Goal: Task Accomplishment & Management: Manage account settings

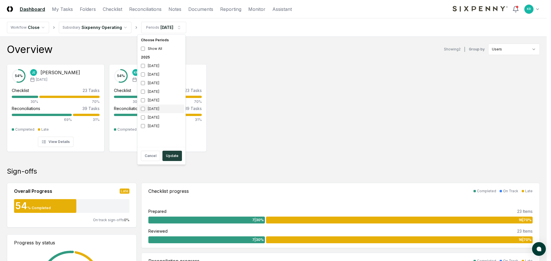
click at [149, 108] on div "[DATE]" at bounding box center [161, 109] width 46 height 9
click at [152, 101] on div "[DATE]" at bounding box center [161, 100] width 46 height 9
click at [170, 157] on button "Update" at bounding box center [171, 156] width 19 height 10
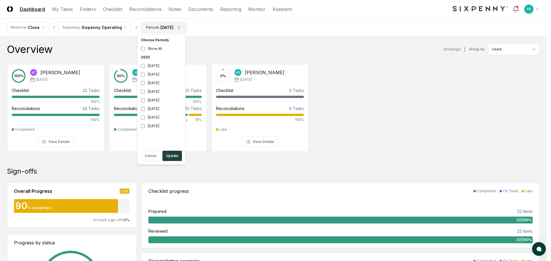
click at [157, 103] on div "[DATE]" at bounding box center [161, 100] width 46 height 9
click at [156, 108] on div "[DATE]" at bounding box center [161, 109] width 46 height 9
click at [174, 157] on button "Update" at bounding box center [171, 156] width 19 height 10
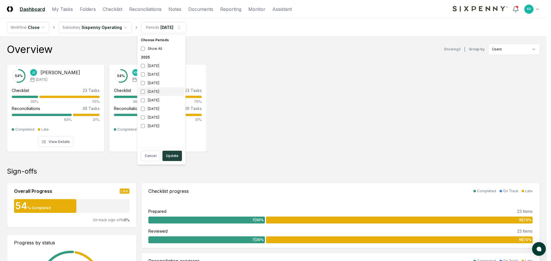
drag, startPoint x: 157, startPoint y: 93, endPoint x: 155, endPoint y: 100, distance: 7.1
click at [157, 93] on div "[DATE]" at bounding box center [161, 91] width 46 height 9
click at [155, 100] on div "[DATE]" at bounding box center [161, 100] width 46 height 9
click at [172, 159] on button "Update" at bounding box center [171, 156] width 19 height 10
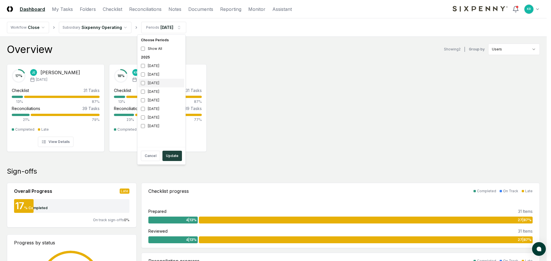
click at [153, 84] on div "[DATE]" at bounding box center [161, 83] width 46 height 9
click at [154, 91] on div "[DATE]" at bounding box center [161, 91] width 46 height 9
click at [176, 157] on button "Update" at bounding box center [171, 156] width 19 height 10
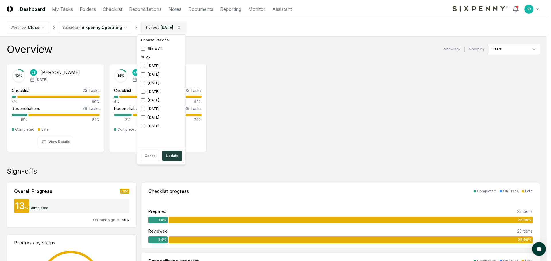
click at [154, 84] on div "[DATE]" at bounding box center [161, 83] width 46 height 9
click at [154, 100] on div "[DATE]" at bounding box center [161, 100] width 46 height 9
drag, startPoint x: 173, startPoint y: 155, endPoint x: 204, endPoint y: 145, distance: 32.3
click at [175, 154] on button "Update" at bounding box center [171, 156] width 19 height 10
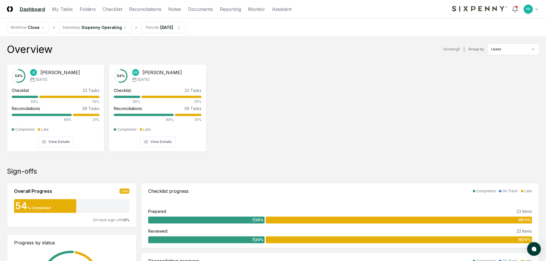
click at [265, 108] on div "54 % [PERSON_NAME] [DATE] Checklist 23 Tasks 30% 70% Reconciliations 39 Tasks 6…" at bounding box center [273, 108] width 546 height 96
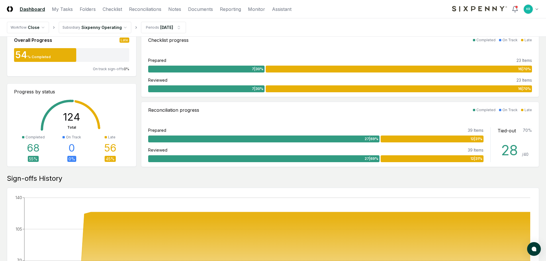
scroll to position [57, 0]
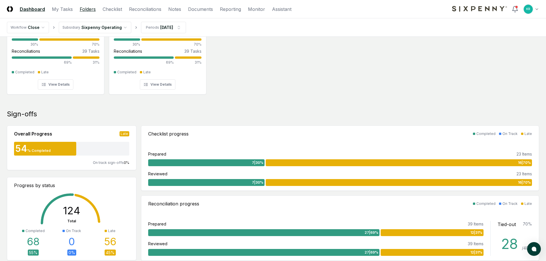
click at [90, 7] on link "Folders" at bounding box center [88, 9] width 16 height 7
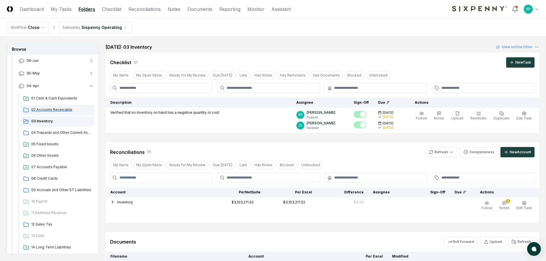
click at [58, 109] on span "02 Accounts Receivable" at bounding box center [61, 109] width 61 height 5
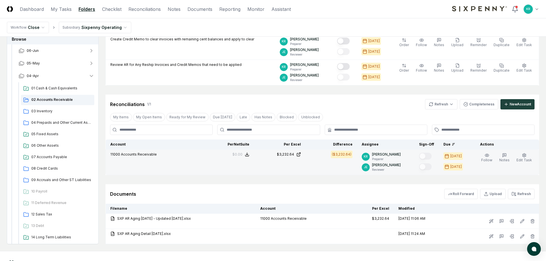
scroll to position [115, 0]
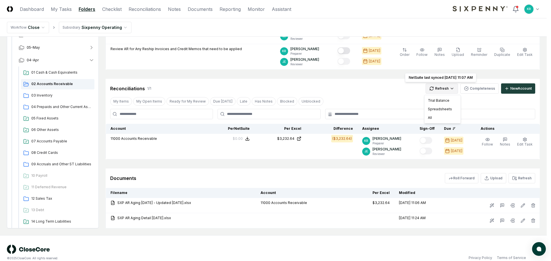
click at [441, 89] on html "CloseCore Dashboard My Tasks Folders Checklist Reconciliations Notes Documents …" at bounding box center [275, 77] width 551 height 385
click at [440, 100] on div "Trial Balance" at bounding box center [442, 100] width 34 height 9
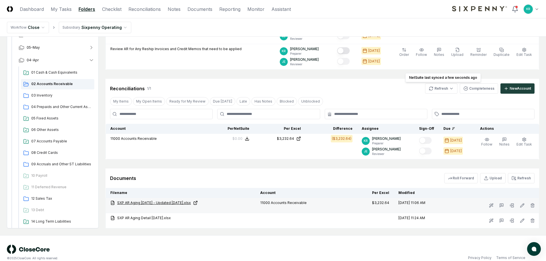
click at [158, 204] on link "SXP AR Aging [DATE] - Updated [DATE].xlsx" at bounding box center [180, 202] width 141 height 5
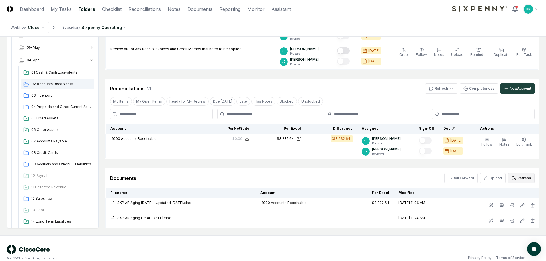
click at [523, 178] on button "Refresh" at bounding box center [521, 178] width 27 height 10
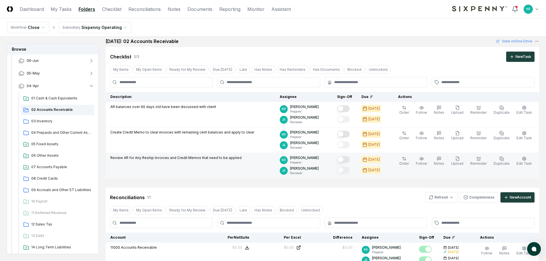
scroll to position [0, 0]
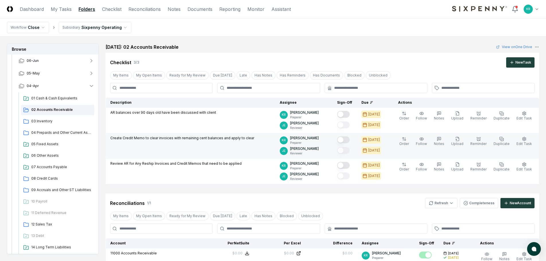
click at [350, 142] on button "Mark complete" at bounding box center [343, 139] width 13 height 7
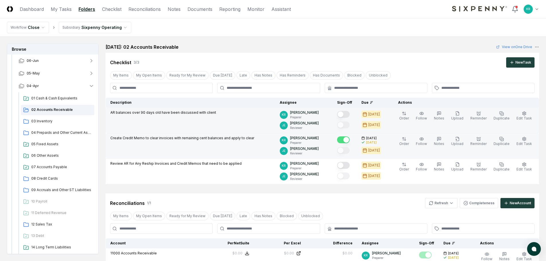
click at [350, 116] on button "Mark complete" at bounding box center [343, 114] width 13 height 7
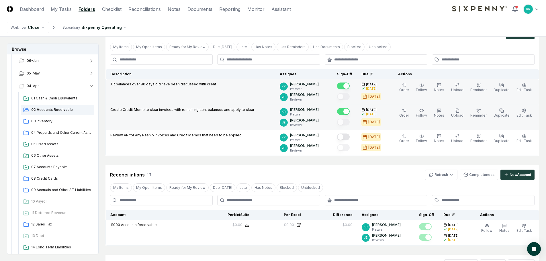
scroll to position [29, 0]
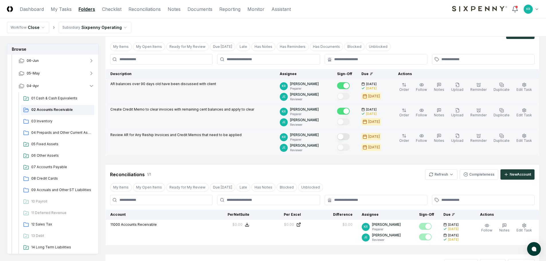
click at [350, 138] on button "Mark complete" at bounding box center [343, 136] width 13 height 7
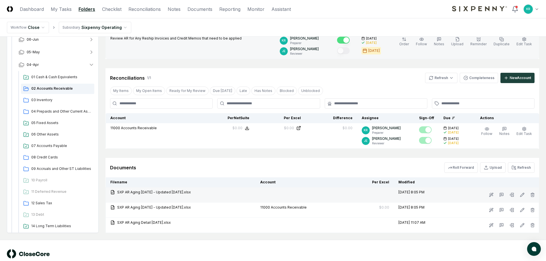
scroll to position [138, 0]
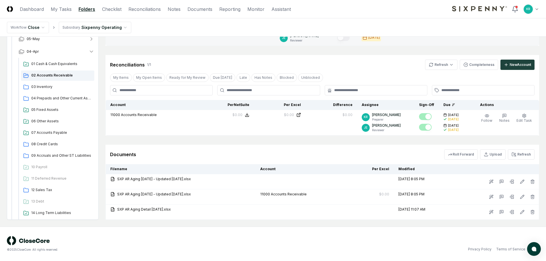
click at [264, 152] on div "Documents Roll Forward Upload Refresh" at bounding box center [322, 154] width 425 height 10
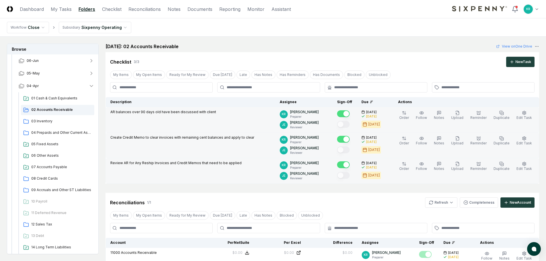
scroll to position [0, 0]
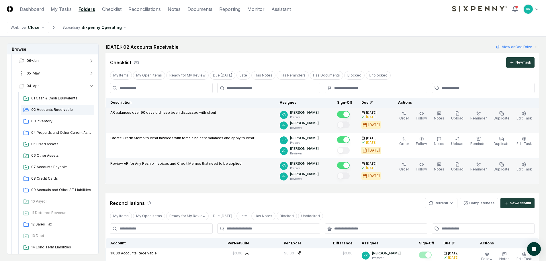
click at [42, 73] on button "05-May" at bounding box center [56, 73] width 85 height 13
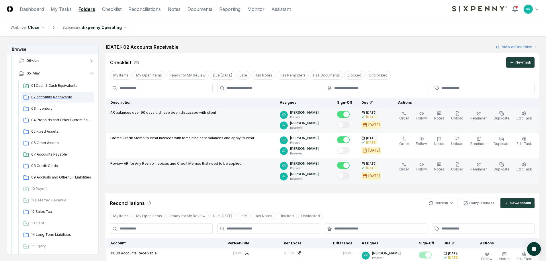
click at [52, 97] on span "02 Accounts Receivable" at bounding box center [61, 97] width 61 height 5
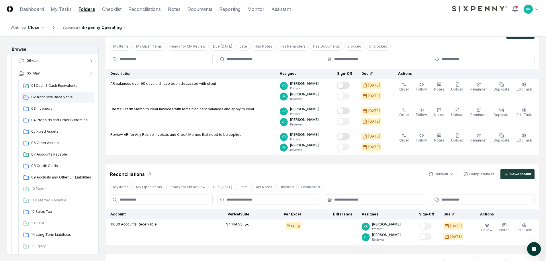
scroll to position [112, 0]
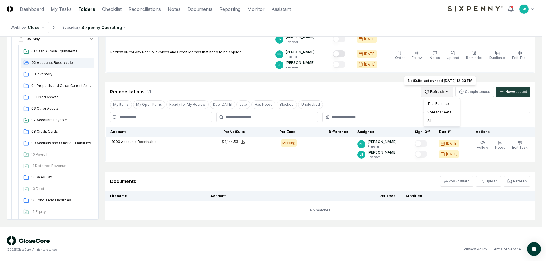
click at [442, 92] on html "CloseCore Dashboard My Tasks Folders Checklist Reconciliations Notes Documents …" at bounding box center [273, 74] width 546 height 373
click at [442, 102] on div "Trial Balance" at bounding box center [442, 103] width 34 height 9
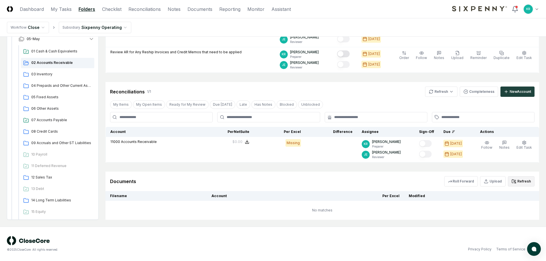
click at [522, 182] on button "Refresh" at bounding box center [521, 181] width 27 height 10
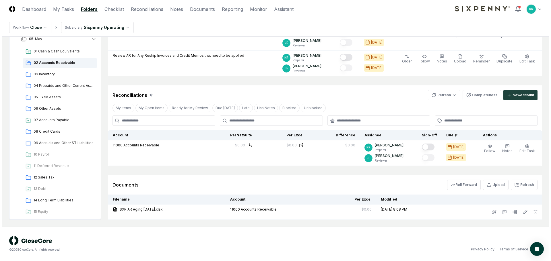
scroll to position [108, 0]
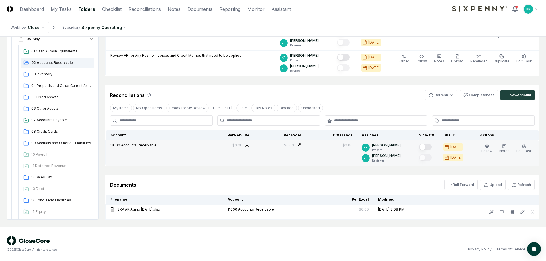
click at [431, 148] on button "Mark complete" at bounding box center [425, 147] width 13 height 7
click at [524, 149] on span "Edit Task" at bounding box center [524, 151] width 15 height 4
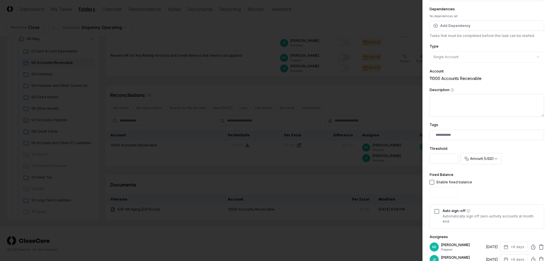
scroll to position [57, 0]
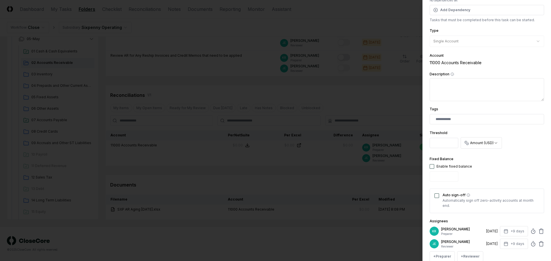
click at [437, 197] on button "Auto sign-off" at bounding box center [436, 196] width 5 height 5
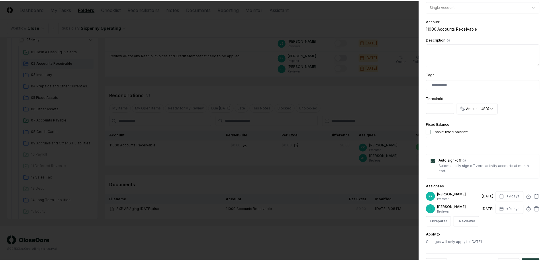
scroll to position [113, 0]
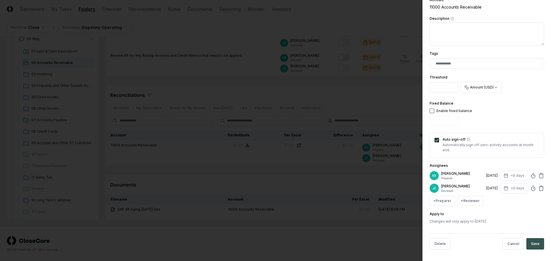
click at [535, 244] on button "Save" at bounding box center [535, 243] width 18 height 11
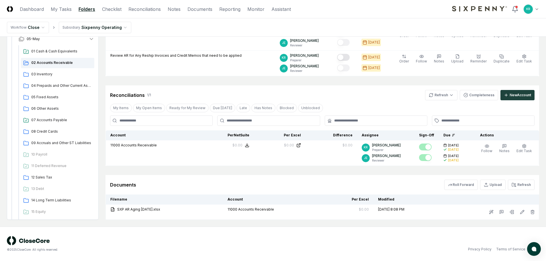
click at [360, 181] on div "Documents Roll Forward Upload Refresh" at bounding box center [322, 185] width 425 height 10
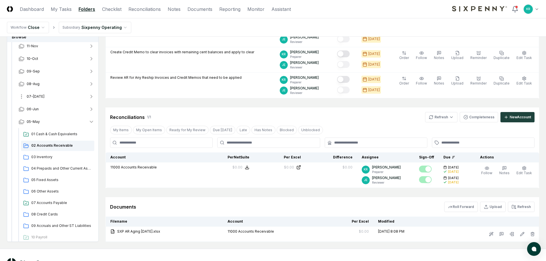
scroll to position [15, 0]
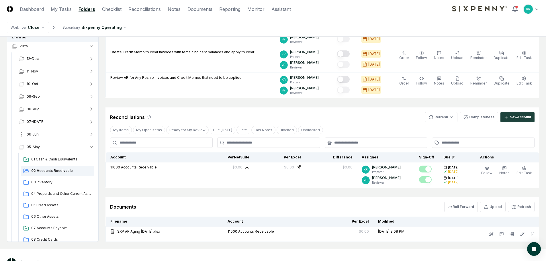
click at [40, 133] on button "06-Jun" at bounding box center [56, 134] width 85 height 13
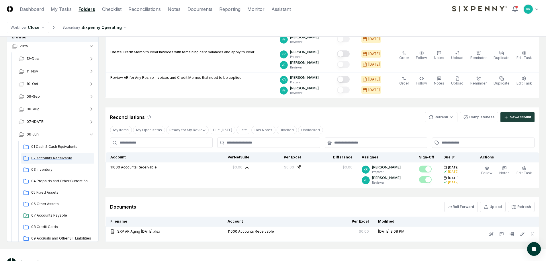
click at [47, 155] on div "02 Accounts Receivable" at bounding box center [57, 158] width 73 height 10
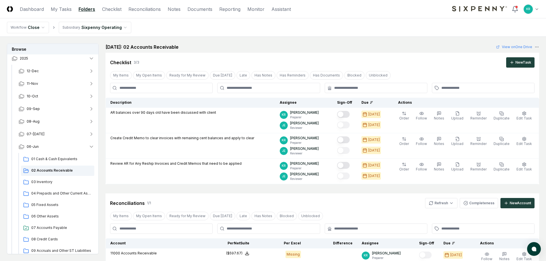
scroll to position [86, 0]
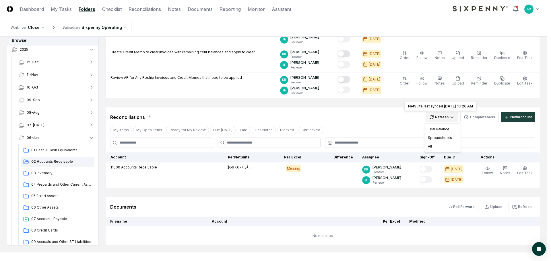
click at [445, 119] on html "CloseCore Dashboard My Tasks Folders Checklist Reconciliations Notes Documents …" at bounding box center [275, 100] width 551 height 373
click at [429, 130] on div "Trial Balance" at bounding box center [442, 129] width 34 height 9
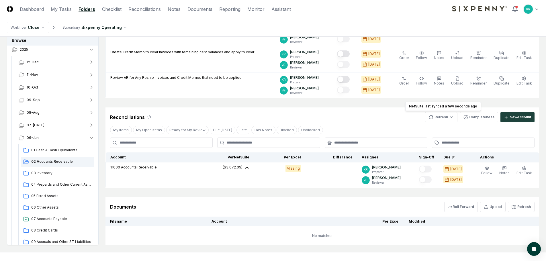
click at [339, 127] on div "My Items My Open Items Ready for My Review Due [DATE] Late Has Notes Blocked Un…" at bounding box center [323, 130] width 434 height 11
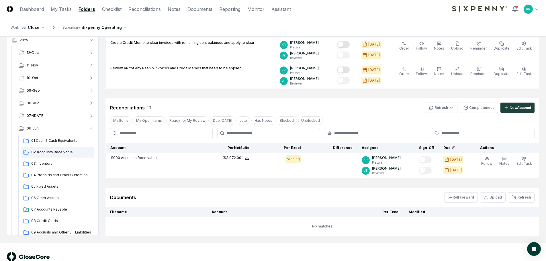
scroll to position [83, 0]
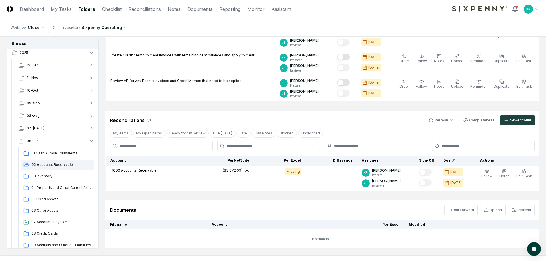
click at [313, 208] on div "Documents Roll Forward Upload Refresh" at bounding box center [322, 210] width 425 height 10
click at [40, 143] on button "06-Jun" at bounding box center [56, 141] width 85 height 13
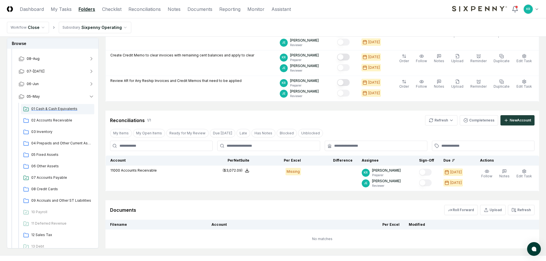
scroll to position [73, 0]
click at [43, 99] on button "05-May" at bounding box center [56, 96] width 85 height 13
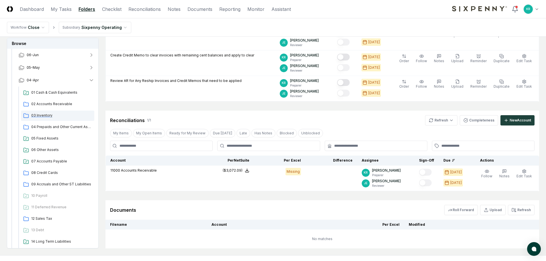
click at [51, 117] on span "03 Inventory" at bounding box center [61, 115] width 61 height 5
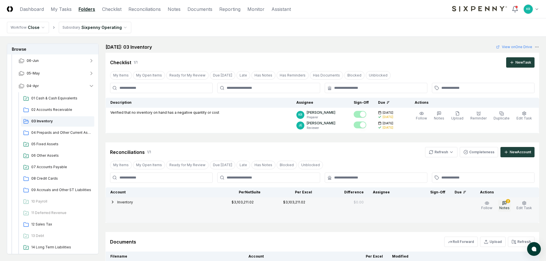
click at [507, 203] on icon "button" at bounding box center [504, 203] width 5 height 5
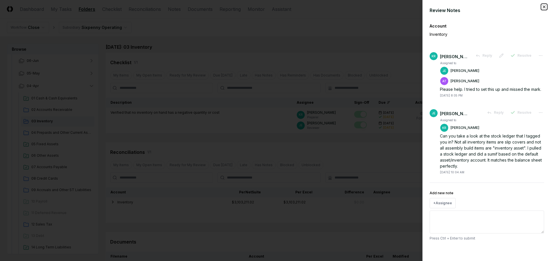
click at [545, 6] on icon "button" at bounding box center [543, 7] width 2 height 2
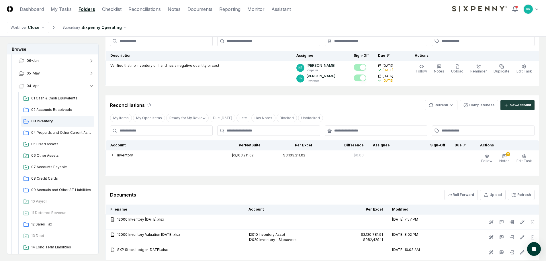
scroll to position [57, 0]
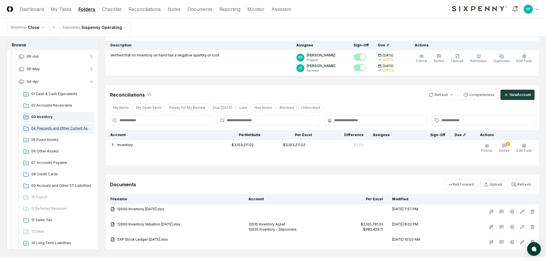
click at [53, 126] on span "04 Prepaids and Other Current Assets" at bounding box center [61, 128] width 61 height 5
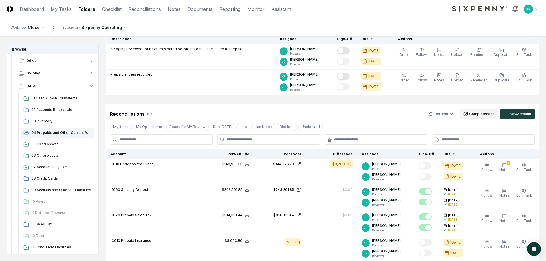
scroll to position [57, 0]
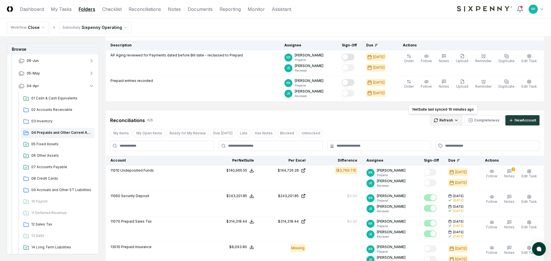
click at [439, 122] on html "CloseCore Dashboard My Tasks Folders Checklist Reconciliations Notes Documents …" at bounding box center [275, 209] width 551 height 532
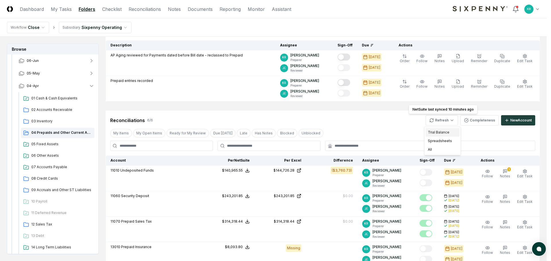
click at [432, 134] on div "Trial Balance" at bounding box center [442, 132] width 34 height 9
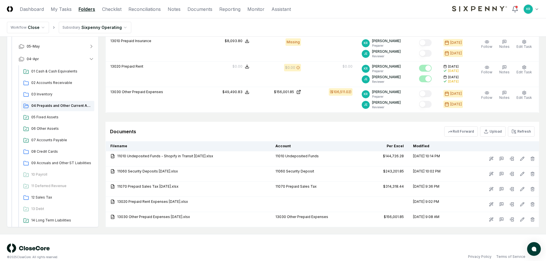
scroll to position [271, 0]
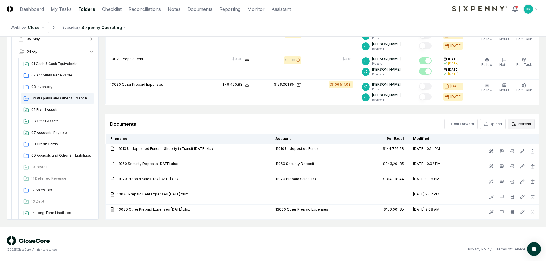
click at [524, 126] on button "Refresh" at bounding box center [521, 124] width 27 height 10
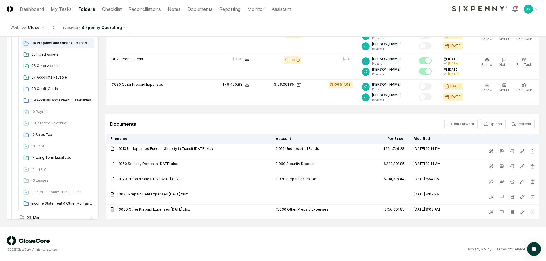
scroll to position [187, 0]
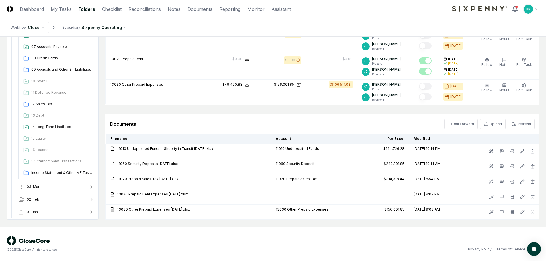
click at [47, 182] on button "03-Mar" at bounding box center [56, 187] width 85 height 13
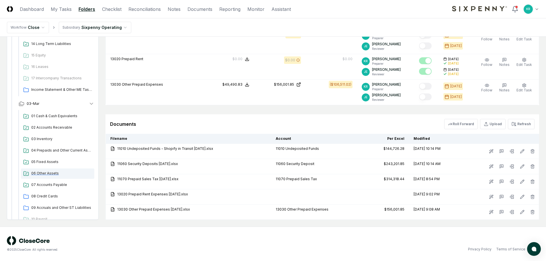
scroll to position [273, 0]
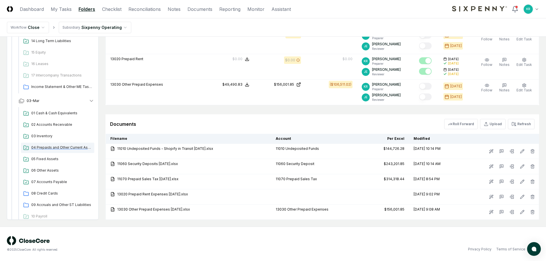
click at [63, 147] on span "04 Prepaids and Other Current Assets" at bounding box center [61, 147] width 61 height 5
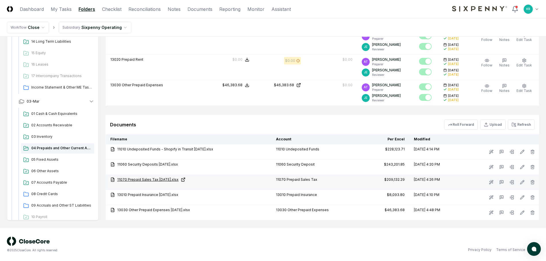
scroll to position [300, 0]
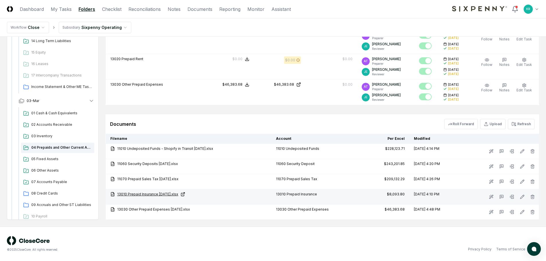
click at [153, 195] on link "13010 Prepaid Insurance [DATE].xlsx" at bounding box center [188, 194] width 157 height 5
click at [526, 124] on button "Refresh" at bounding box center [521, 124] width 27 height 10
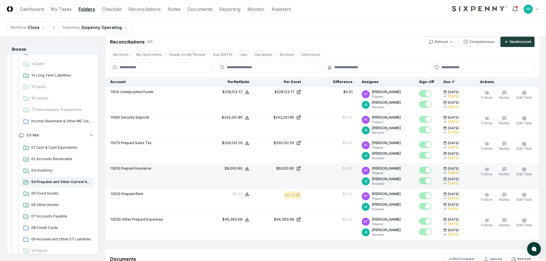
scroll to position [128, 0]
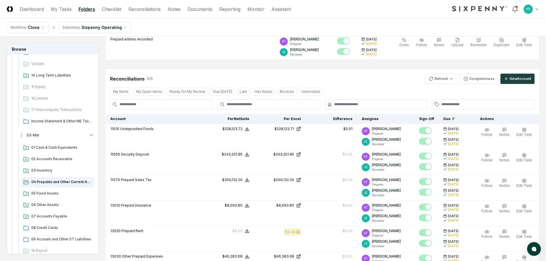
click at [33, 135] on span "03-Mar" at bounding box center [33, 135] width 13 height 5
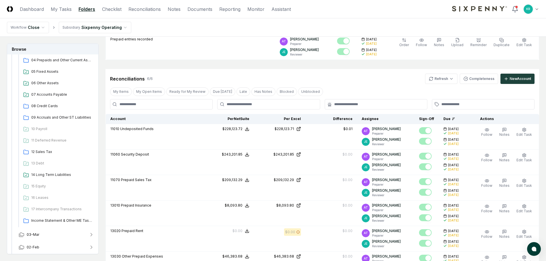
scroll to position [130, 0]
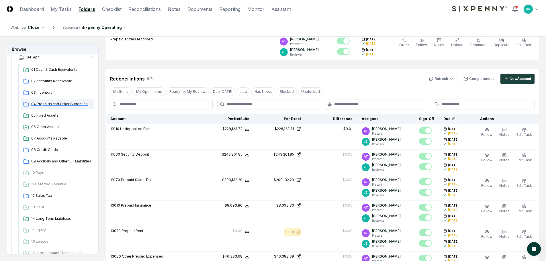
click at [61, 103] on span "04 Prepaids and Other Current Assets" at bounding box center [61, 104] width 61 height 5
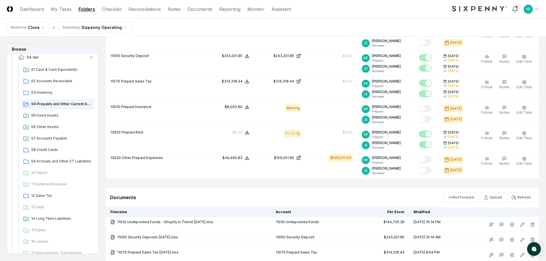
scroll to position [201, 0]
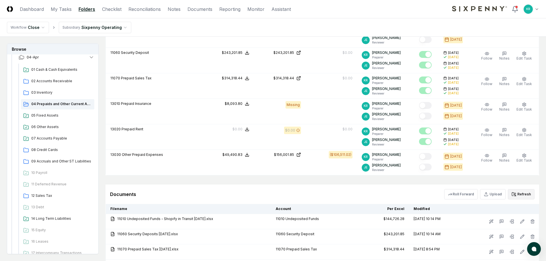
click at [521, 193] on button "Refresh" at bounding box center [521, 194] width 27 height 10
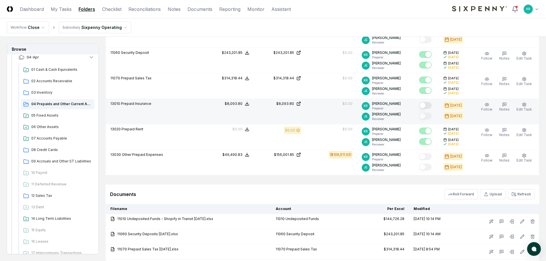
click at [432, 105] on button "Mark complete" at bounding box center [425, 105] width 13 height 7
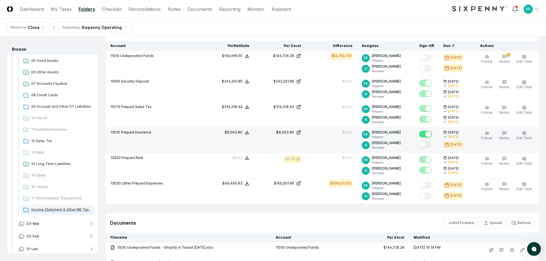
scroll to position [187, 0]
click at [34, 224] on button "03-Mar" at bounding box center [56, 221] width 85 height 13
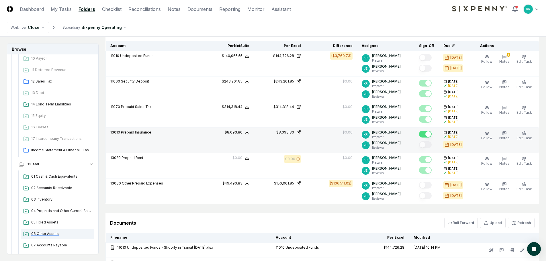
scroll to position [245, 0]
click at [54, 211] on span "04 Prepaids and Other Current Assets" at bounding box center [61, 210] width 61 height 5
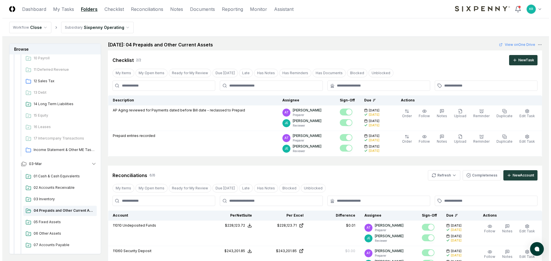
scroll to position [115, 0]
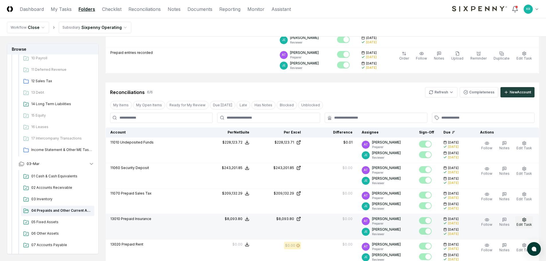
click at [525, 220] on circle "button" at bounding box center [524, 219] width 1 height 1
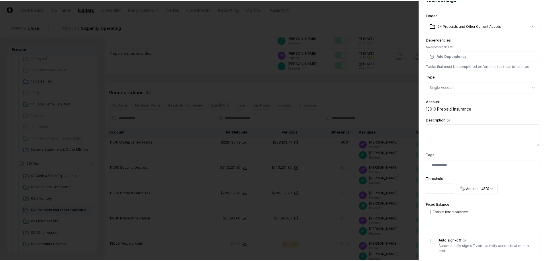
scroll to position [0, 0]
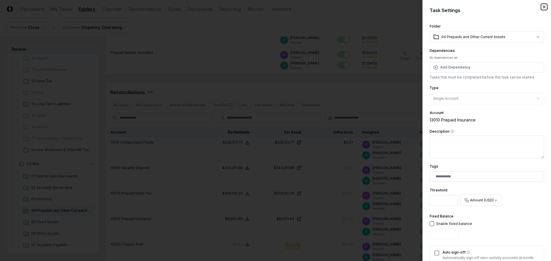
click at [542, 6] on icon "button" at bounding box center [543, 7] width 2 height 2
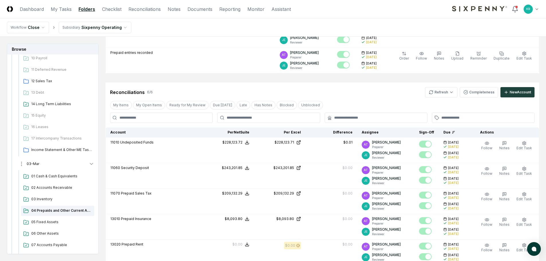
click at [59, 163] on button "03-Mar" at bounding box center [56, 164] width 85 height 13
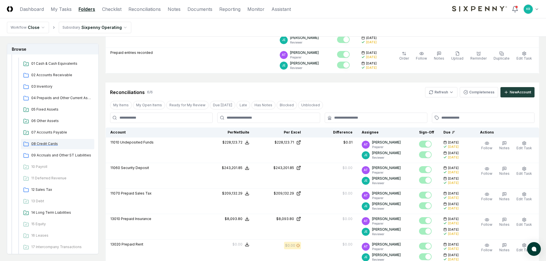
scroll to position [130, 0]
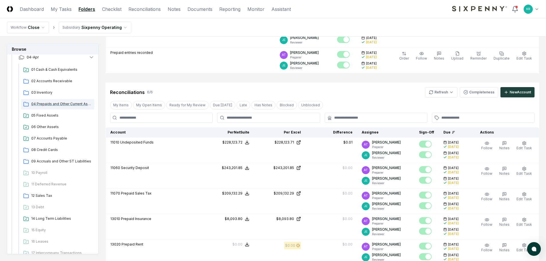
click at [48, 99] on div "04 Prepaids and Other Current Assets" at bounding box center [57, 104] width 73 height 10
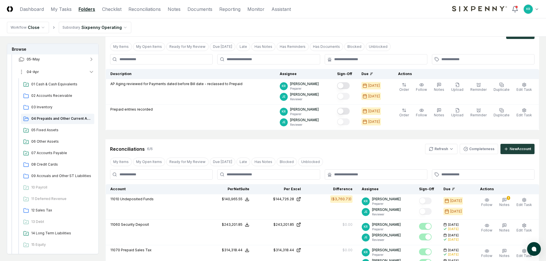
scroll to position [44, 0]
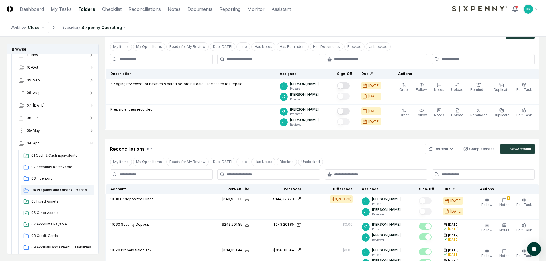
click at [34, 130] on span "05-May" at bounding box center [33, 130] width 13 height 5
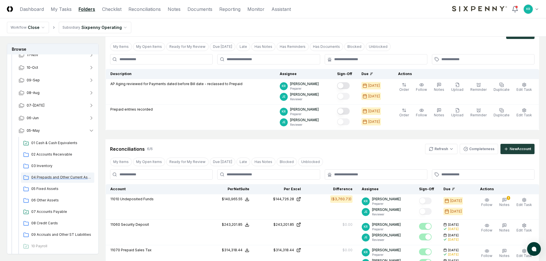
click at [50, 175] on span "04 Prepaids and Other Current Assets" at bounding box center [61, 177] width 61 height 5
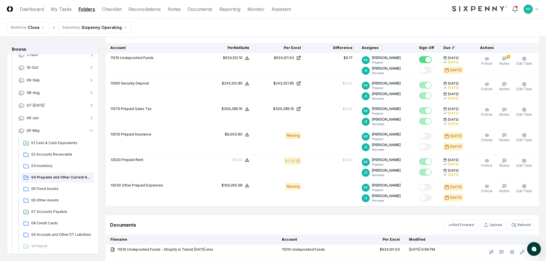
scroll to position [201, 0]
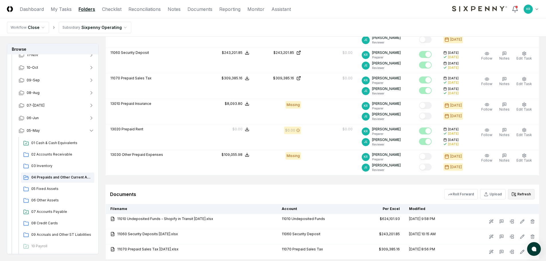
click at [527, 198] on button "Refresh" at bounding box center [521, 194] width 27 height 10
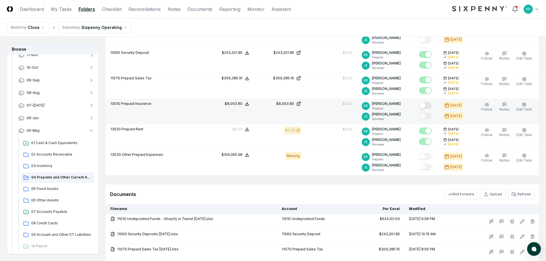
click at [432, 106] on button "Mark complete" at bounding box center [425, 105] width 13 height 7
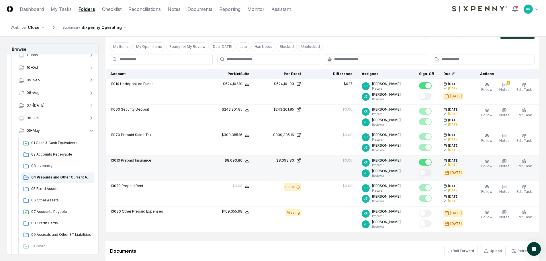
scroll to position [143, 0]
click at [36, 119] on span "06-Jun" at bounding box center [33, 118] width 12 height 5
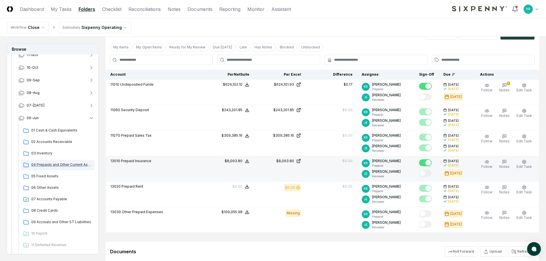
click at [50, 165] on span "04 Prepaids and Other Current Assets" at bounding box center [61, 164] width 61 height 5
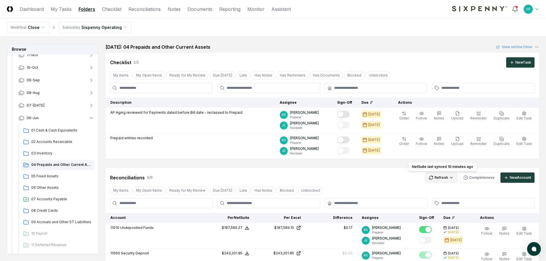
click at [451, 179] on html "CloseCore Dashboard My Tasks Folders Checklist Reconciliations Notes Documents …" at bounding box center [273, 251] width 546 height 502
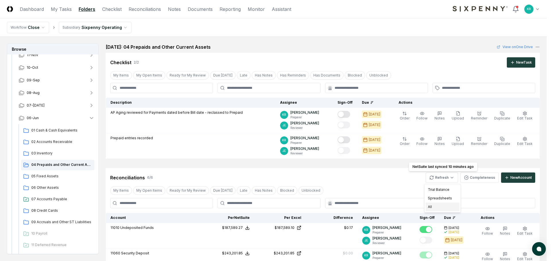
click at [436, 206] on div "All" at bounding box center [442, 207] width 34 height 9
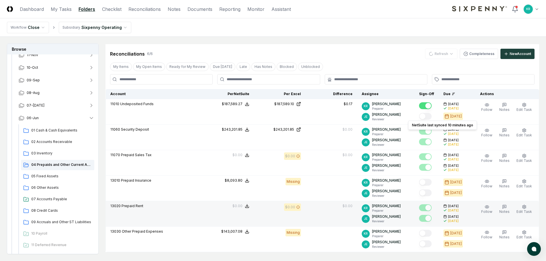
scroll to position [143, 0]
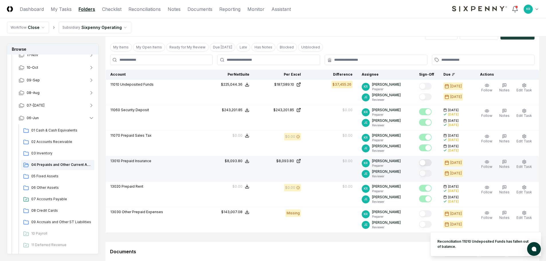
click at [432, 163] on button "Mark complete" at bounding box center [425, 162] width 13 height 7
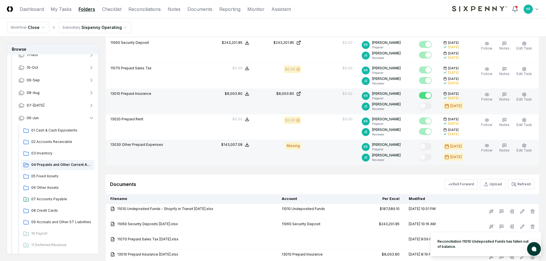
scroll to position [229, 0]
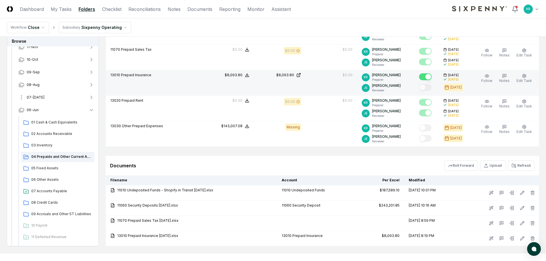
click at [36, 96] on span "07-[DATE]" at bounding box center [36, 97] width 18 height 5
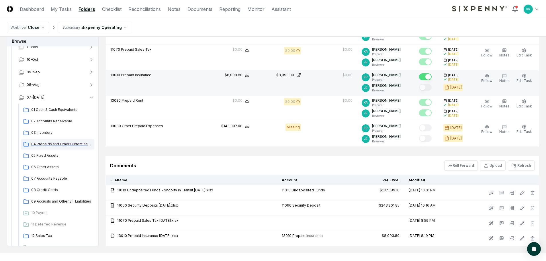
click at [49, 146] on span "04 Prepaids and Other Current Assets" at bounding box center [61, 144] width 61 height 5
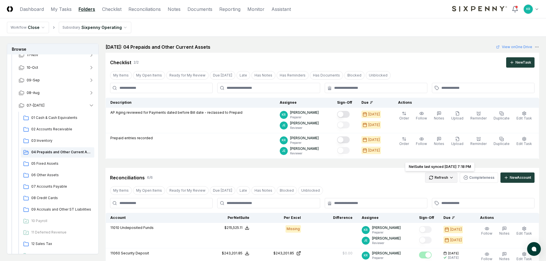
click at [444, 182] on html "CloseCore Dashboard My Tasks Folders Checklist Reconciliations Notes Documents …" at bounding box center [273, 235] width 546 height 471
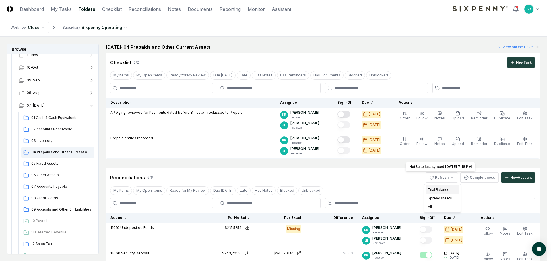
click at [435, 190] on div "Trial Balance" at bounding box center [442, 190] width 34 height 9
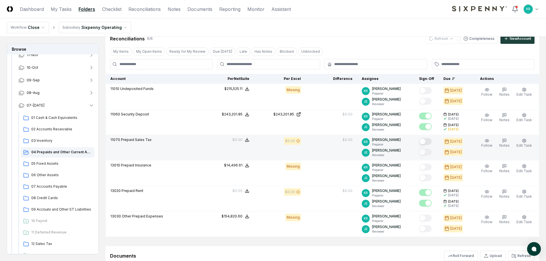
scroll to position [143, 0]
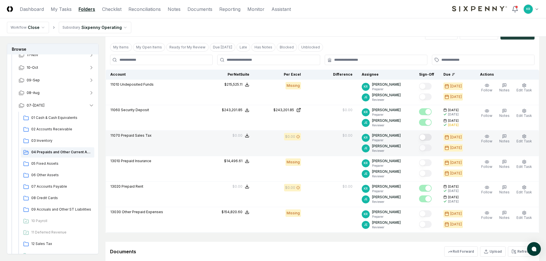
click at [432, 137] on button "Mark complete" at bounding box center [425, 137] width 13 height 7
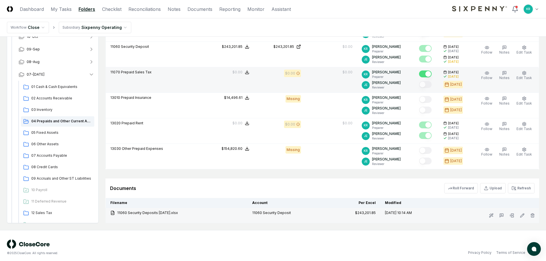
scroll to position [210, 0]
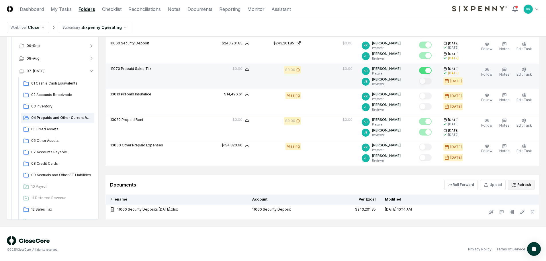
click at [524, 186] on button "Refresh" at bounding box center [521, 185] width 27 height 10
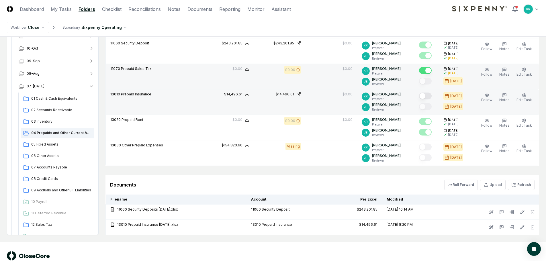
click at [430, 99] on button "Mark complete" at bounding box center [425, 96] width 13 height 7
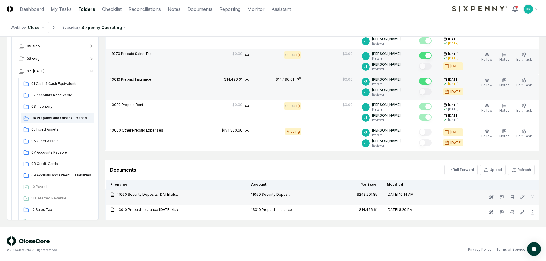
scroll to position [225, 0]
click at [32, 71] on span "07-[DATE]" at bounding box center [36, 71] width 18 height 5
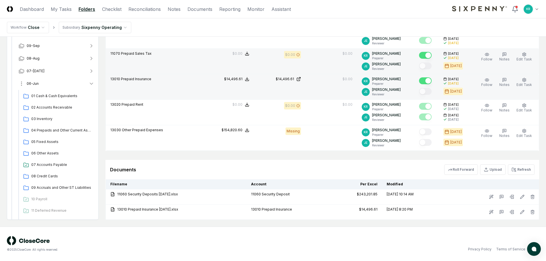
click at [35, 85] on span "06-Jun" at bounding box center [33, 83] width 12 height 5
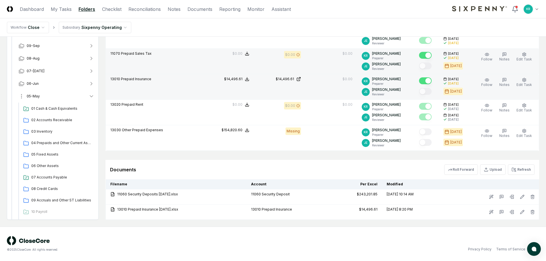
click at [31, 96] on span "05-May" at bounding box center [33, 96] width 13 height 5
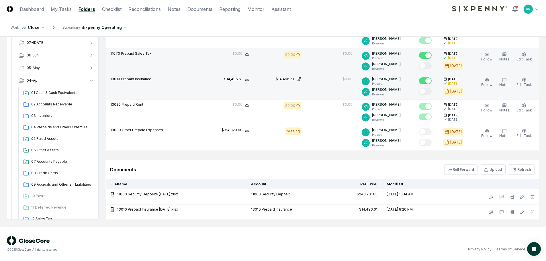
scroll to position [73, 0]
click at [46, 125] on span "04 Prepaids and Other Current Assets" at bounding box center [61, 126] width 61 height 5
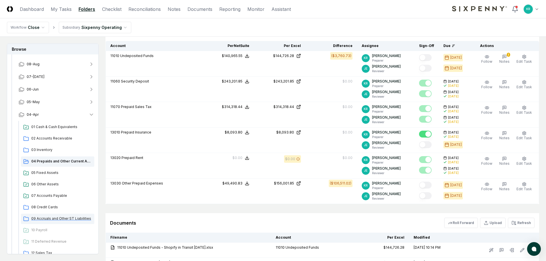
scroll to position [187, 0]
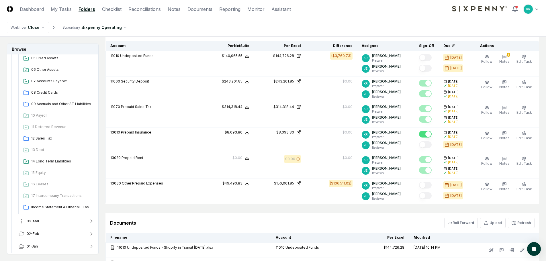
click at [41, 219] on button "03-Mar" at bounding box center [56, 221] width 85 height 13
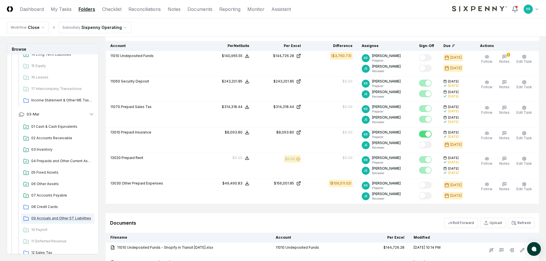
scroll to position [302, 0]
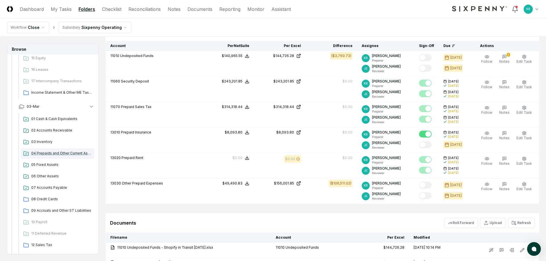
click at [62, 155] on span "04 Prepaids and Other Current Assets" at bounding box center [61, 153] width 61 height 5
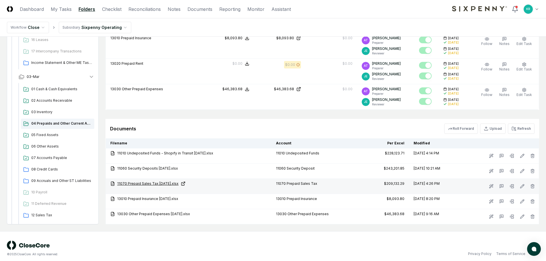
scroll to position [300, 0]
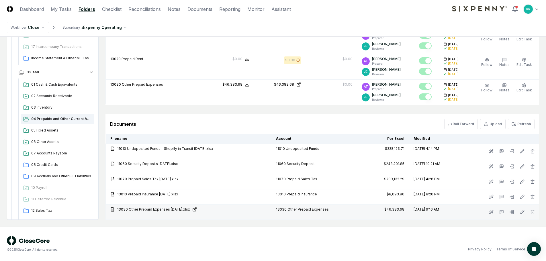
click at [169, 210] on link "13030 Other Prepaid Expenses [DATE].xlsx" at bounding box center [188, 209] width 157 height 5
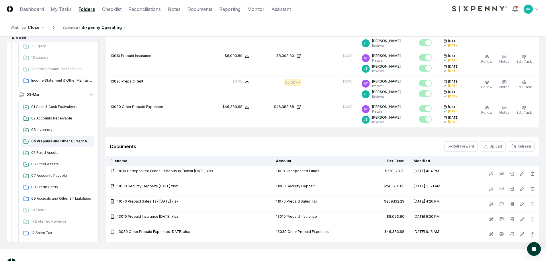
scroll to position [243, 0]
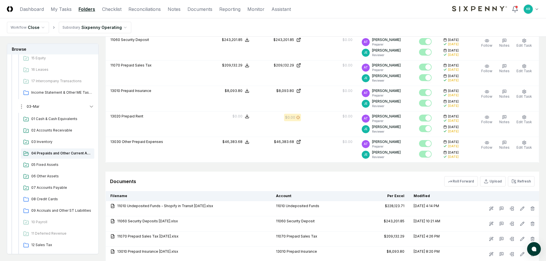
click at [82, 104] on button "03-Mar" at bounding box center [56, 106] width 85 height 13
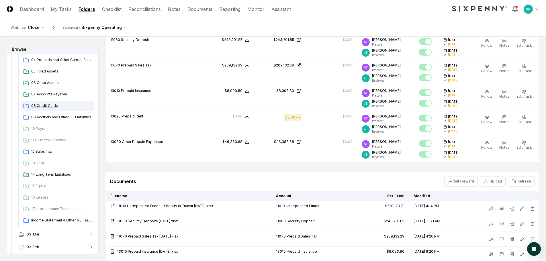
scroll to position [159, 0]
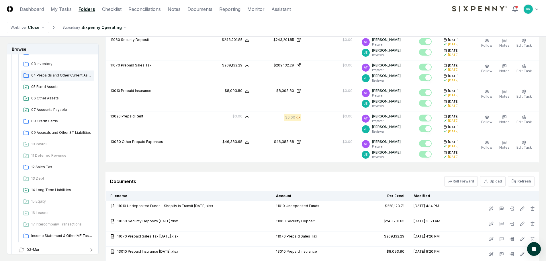
click at [50, 74] on span "04 Prepaids and Other Current Assets" at bounding box center [61, 75] width 61 height 5
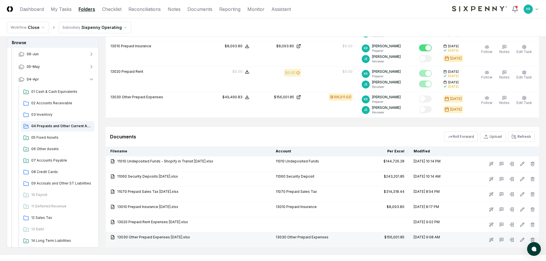
scroll to position [257, 0]
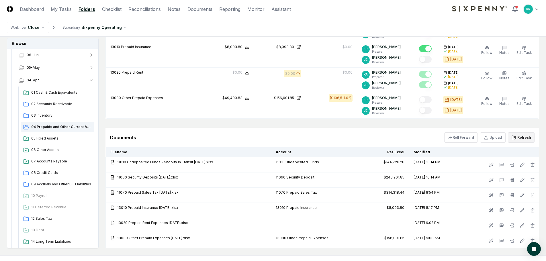
click at [524, 138] on button "Refresh" at bounding box center [521, 137] width 27 height 10
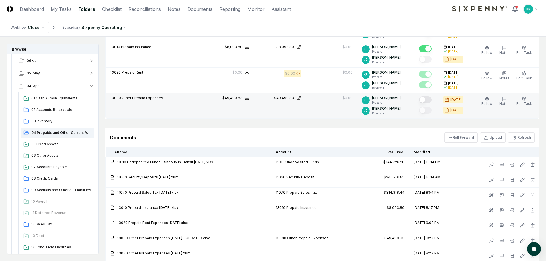
click at [431, 101] on button "Mark complete" at bounding box center [425, 99] width 13 height 7
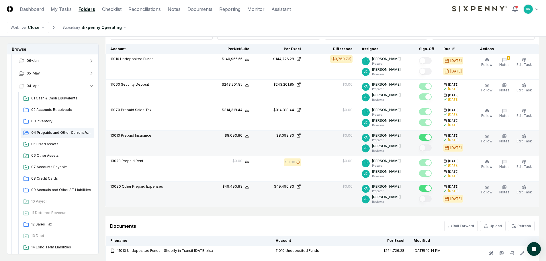
scroll to position [129, 0]
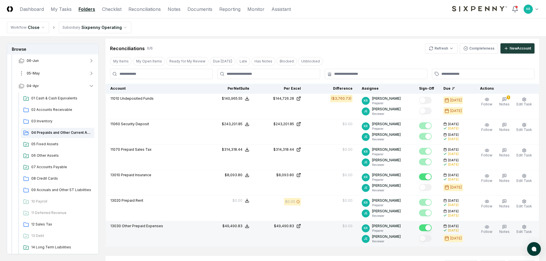
click at [36, 75] on span "05-May" at bounding box center [33, 73] width 13 height 5
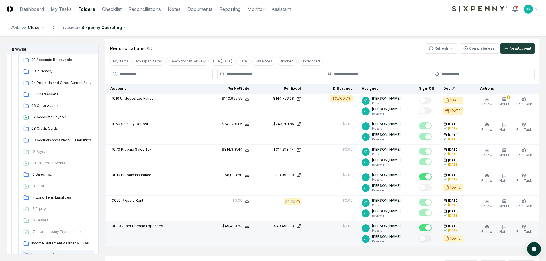
scroll to position [187, 0]
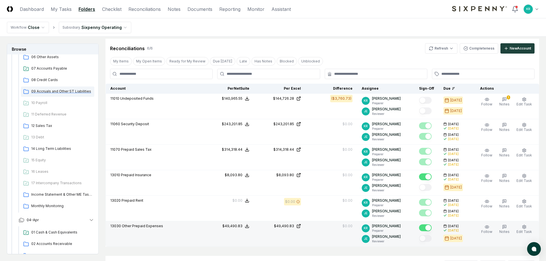
click at [55, 91] on span "09 Accruals and Other ST Liabilities" at bounding box center [61, 91] width 61 height 5
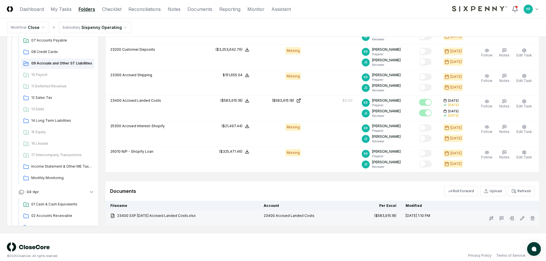
scroll to position [287, 0]
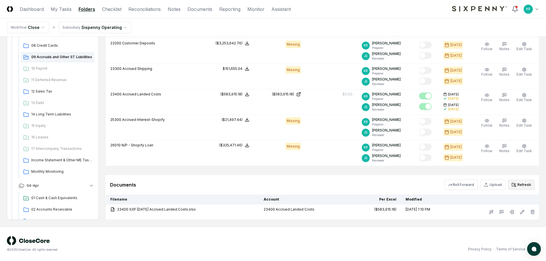
click at [520, 184] on button "Refresh" at bounding box center [521, 185] width 27 height 10
click at [216, 241] on div "© 2025 CloseCore. All rights reserved." at bounding box center [140, 244] width 266 height 16
click at [520, 186] on button "Refresh" at bounding box center [521, 185] width 27 height 10
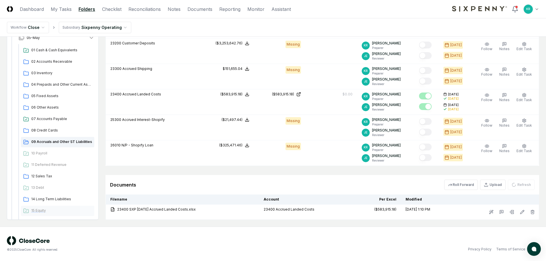
scroll to position [101, 0]
click at [57, 85] on span "04 Prepaids and Other Current Assets" at bounding box center [61, 85] width 61 height 5
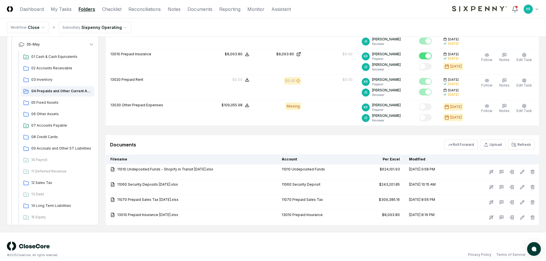
scroll to position [256, 0]
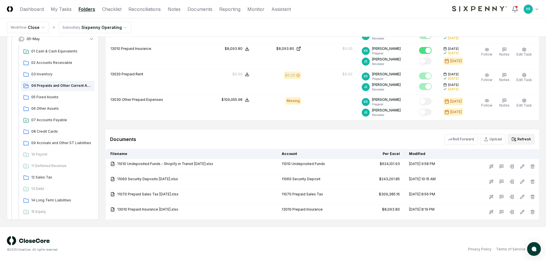
click at [522, 140] on button "Refresh" at bounding box center [521, 139] width 27 height 10
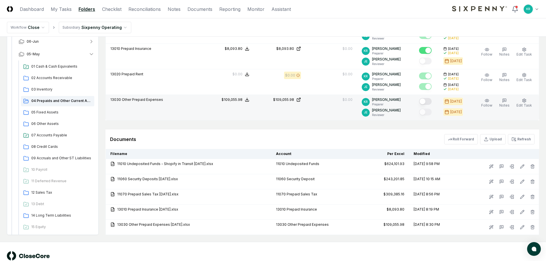
click at [431, 102] on button "Mark complete" at bounding box center [425, 101] width 13 height 7
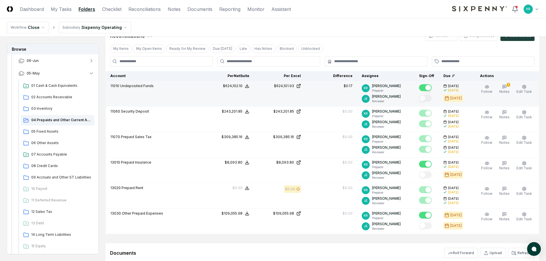
scroll to position [141, 0]
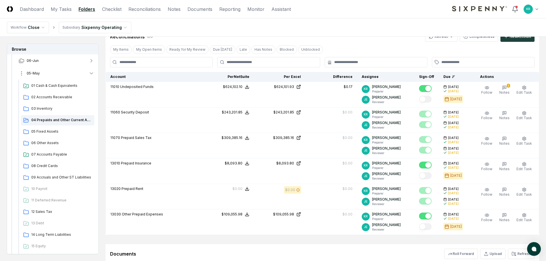
click at [29, 72] on span "05-May" at bounding box center [33, 73] width 13 height 5
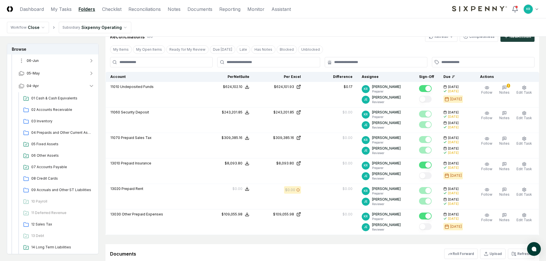
click at [39, 61] on button "06-Jun" at bounding box center [56, 60] width 85 height 13
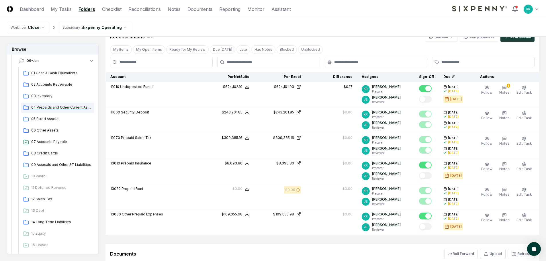
click at [41, 107] on span "04 Prepaids and Other Current Assets" at bounding box center [61, 107] width 61 height 5
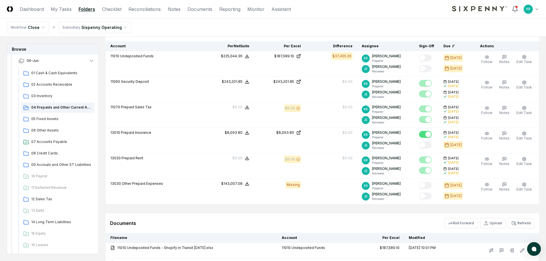
scroll to position [172, 0]
click at [517, 225] on button "Refresh" at bounding box center [521, 223] width 27 height 10
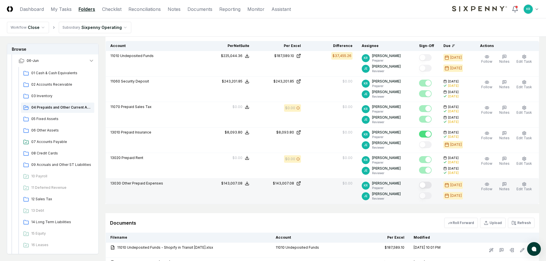
click at [432, 185] on button "Mark complete" at bounding box center [425, 185] width 13 height 7
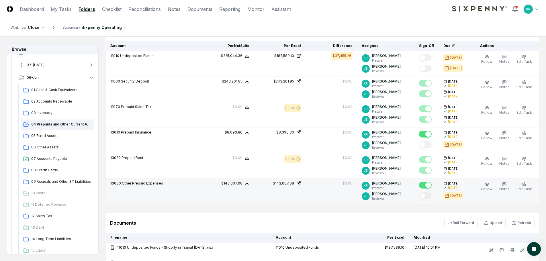
scroll to position [15, 0]
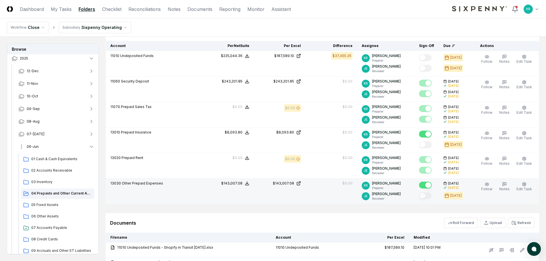
click at [38, 147] on span "06-Jun" at bounding box center [33, 146] width 12 height 5
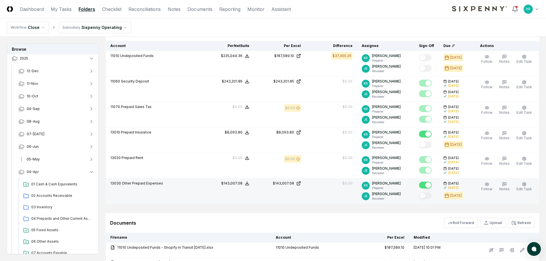
click at [35, 157] on span "05-May" at bounding box center [33, 159] width 13 height 5
click at [55, 205] on span "04 Prepaids and Other Current Assets" at bounding box center [61, 206] width 61 height 5
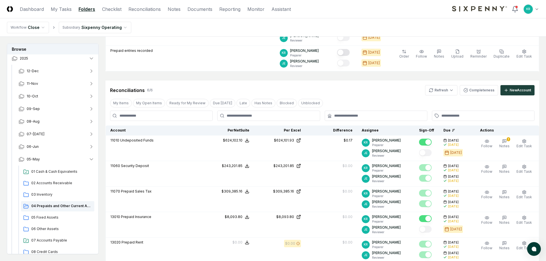
scroll to position [172, 0]
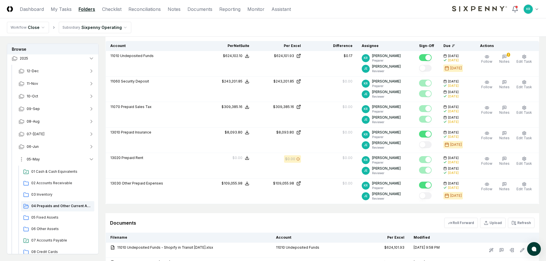
click at [32, 161] on span "05-May" at bounding box center [33, 159] width 13 height 5
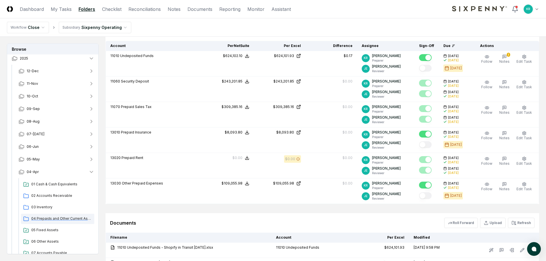
click at [53, 216] on div "04 Prepaids and Other Current Assets" at bounding box center [57, 219] width 73 height 10
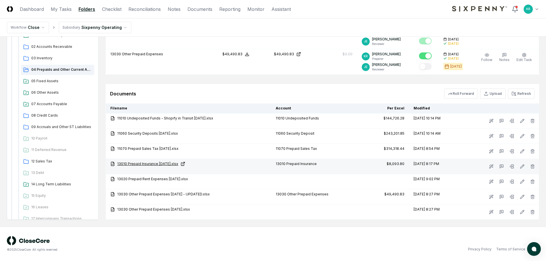
scroll to position [215, 0]
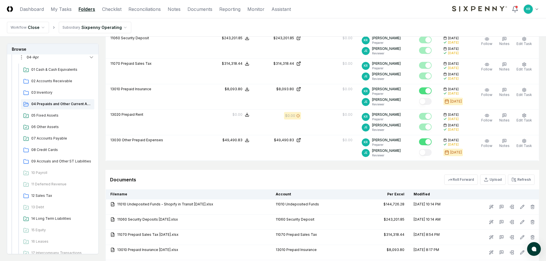
click at [33, 58] on span "04-Apr" at bounding box center [33, 57] width 12 height 5
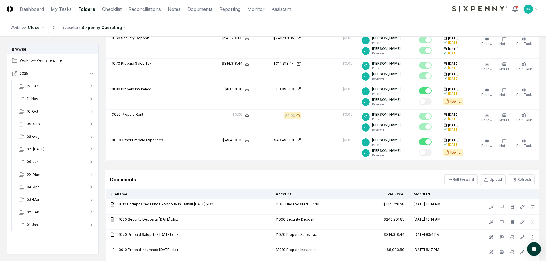
scroll to position [0, 0]
drag, startPoint x: 38, startPoint y: 187, endPoint x: 49, endPoint y: 185, distance: 11.0
click at [38, 187] on button "04-Apr" at bounding box center [56, 187] width 85 height 13
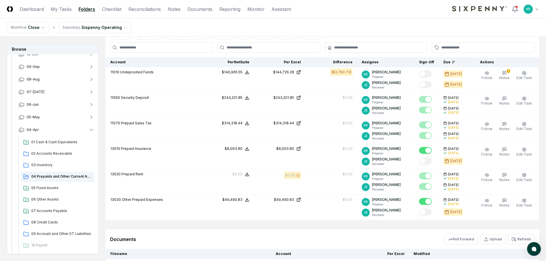
scroll to position [158, 0]
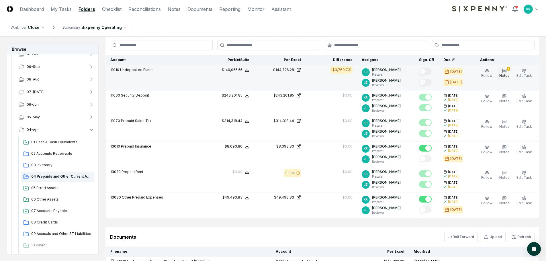
click at [508, 75] on span "Notes" at bounding box center [504, 75] width 10 height 4
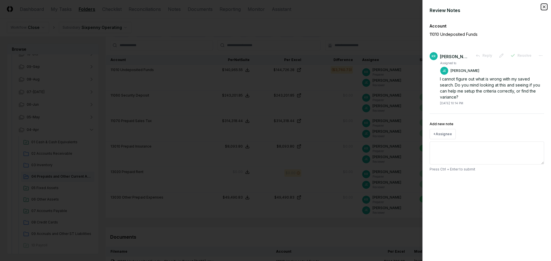
click at [544, 7] on icon "button" at bounding box center [543, 7] width 5 height 5
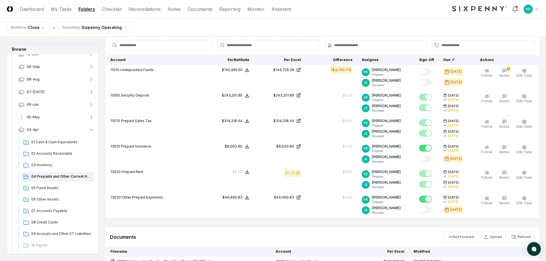
click at [31, 119] on span "05-May" at bounding box center [33, 117] width 13 height 5
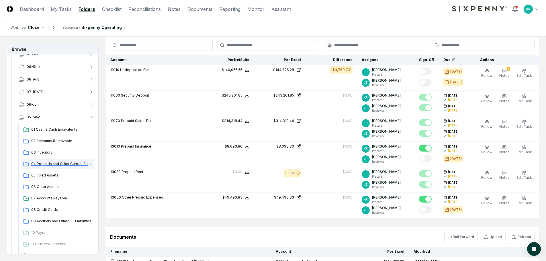
click at [56, 162] on span "04 Prepaids and Other Current Assets" at bounding box center [61, 163] width 61 height 5
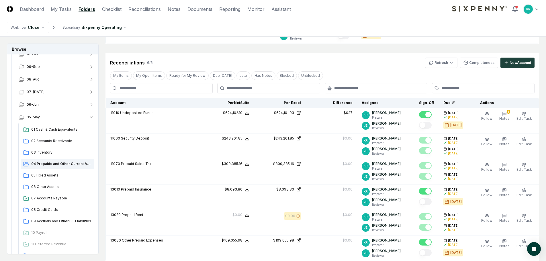
scroll to position [115, 0]
click at [443, 63] on html "CloseCore Dashboard My Tasks Folders Checklist Reconciliations Notes Documents …" at bounding box center [273, 151] width 546 height 532
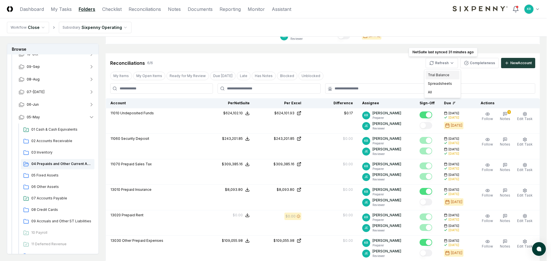
click at [434, 73] on div "Trial Balance" at bounding box center [442, 75] width 34 height 9
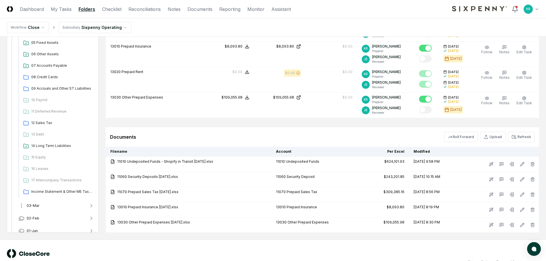
scroll to position [407, 0]
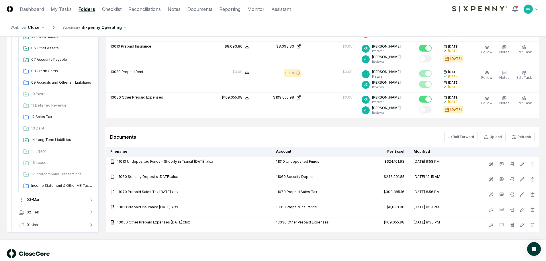
click at [40, 199] on button "03-Mar" at bounding box center [56, 200] width 85 height 13
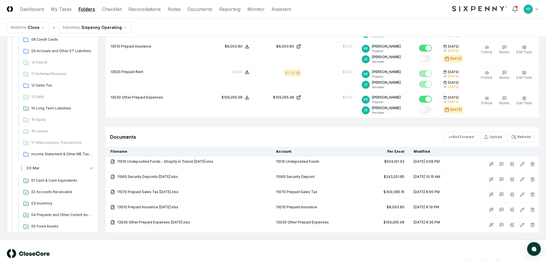
scroll to position [465, 0]
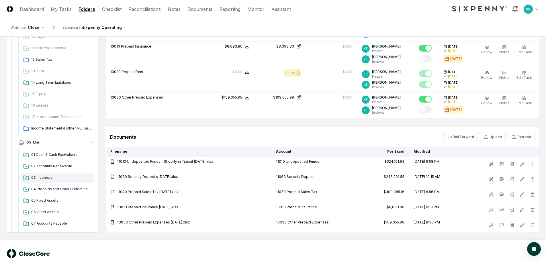
drag, startPoint x: 60, startPoint y: 190, endPoint x: 85, endPoint y: 198, distance: 26.2
click at [60, 190] on span "04 Prepaids and Other Current Assets" at bounding box center [61, 189] width 61 height 5
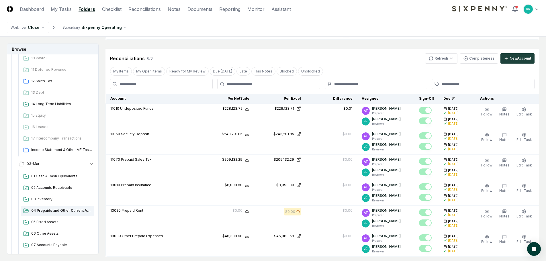
scroll to position [287, 0]
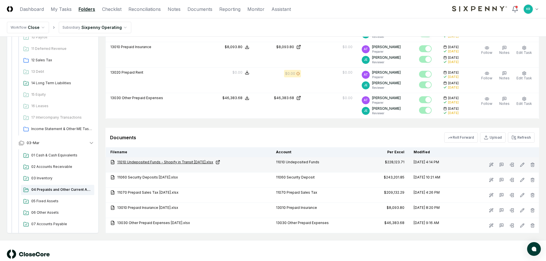
click at [185, 162] on link "11010 Undeposited Funds - Shopify in Transit [DATE].xlsx" at bounding box center [188, 162] width 157 height 5
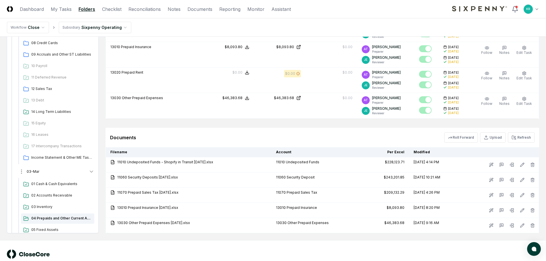
click at [42, 167] on button "03-Mar" at bounding box center [56, 171] width 85 height 13
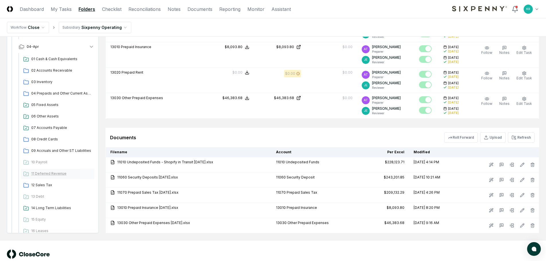
scroll to position [321, 0]
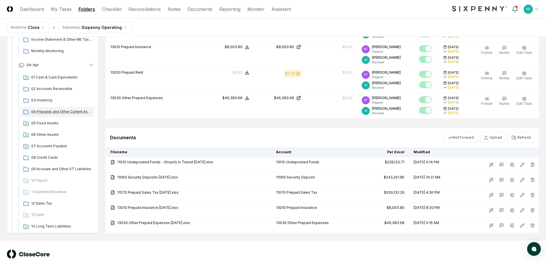
click at [60, 112] on span "04 Prepaids and Other Current Assets" at bounding box center [61, 111] width 61 height 5
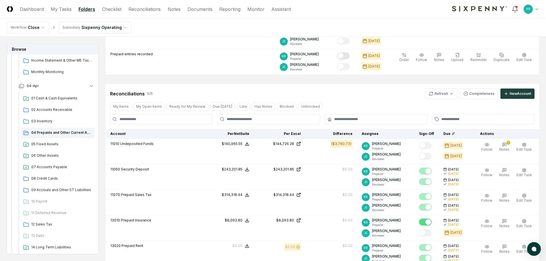
scroll to position [201, 0]
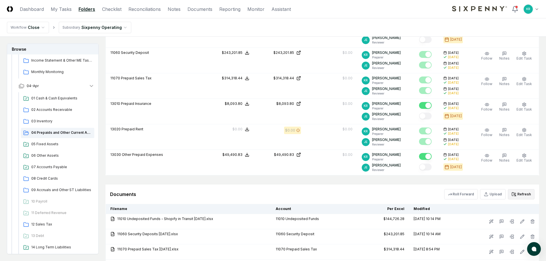
click at [521, 196] on button "Refresh" at bounding box center [521, 194] width 27 height 10
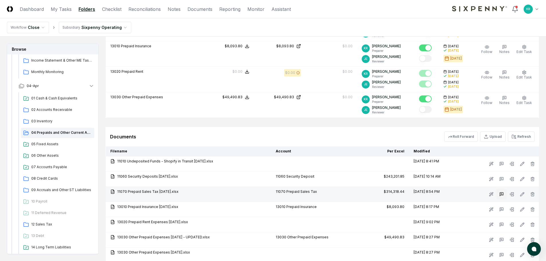
scroll to position [273, 0]
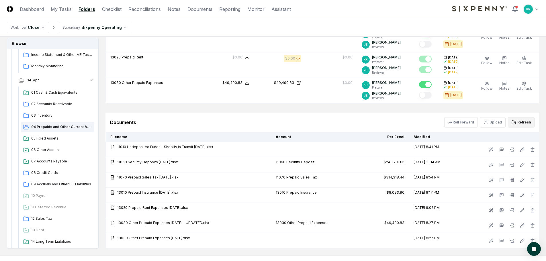
click at [521, 120] on button "Refresh" at bounding box center [521, 122] width 27 height 10
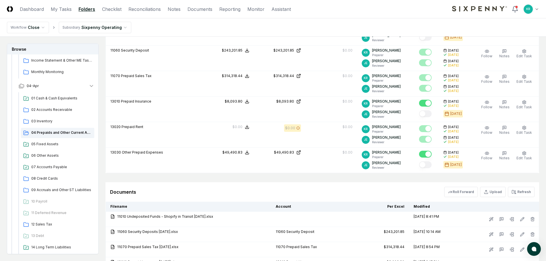
scroll to position [301, 0]
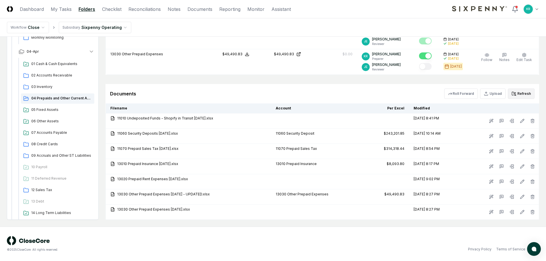
click at [520, 93] on button "Refresh" at bounding box center [521, 94] width 27 height 10
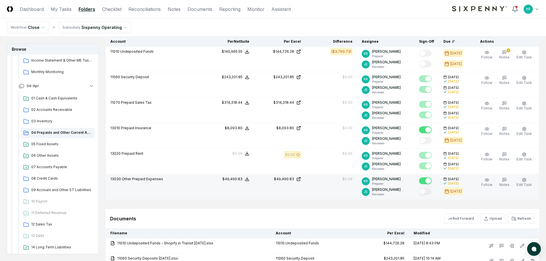
scroll to position [187, 0]
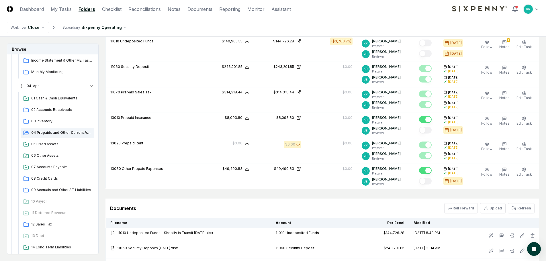
click at [44, 88] on button "04-Apr" at bounding box center [56, 86] width 85 height 13
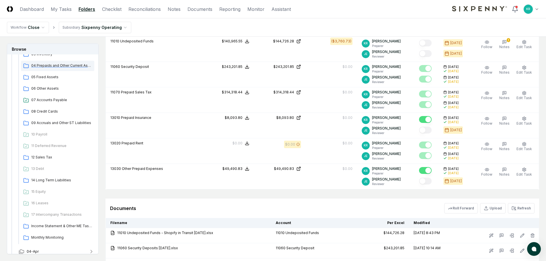
scroll to position [113, 0]
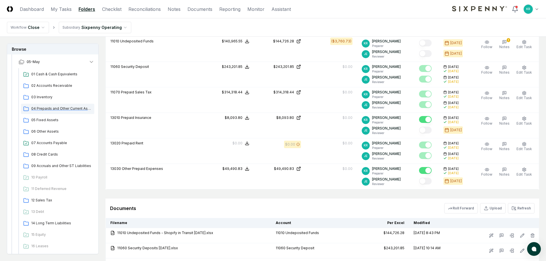
click at [50, 106] on div "04 Prepaids and Other Current Assets" at bounding box center [57, 109] width 73 height 10
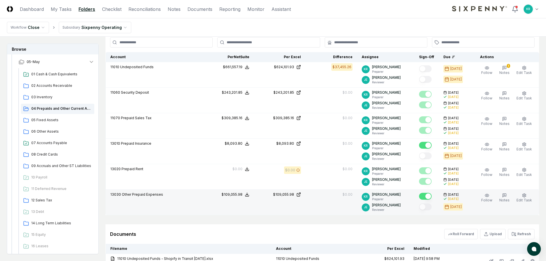
scroll to position [172, 0]
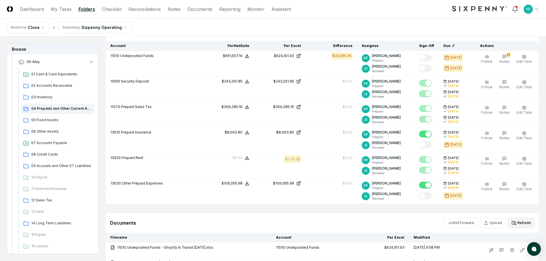
click at [516, 224] on icon at bounding box center [515, 224] width 2 height 1
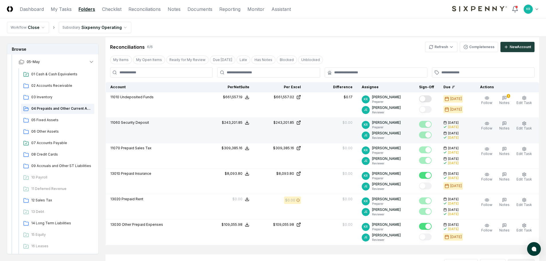
scroll to position [128, 0]
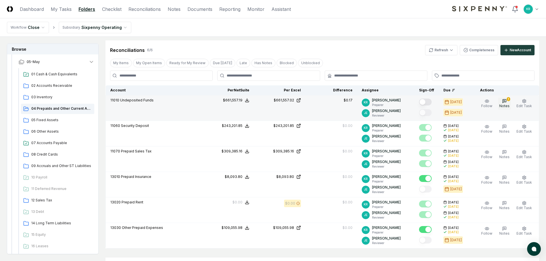
click at [502, 104] on button "1 Notes" at bounding box center [504, 104] width 13 height 12
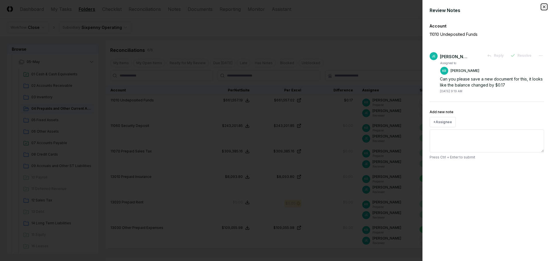
click at [545, 7] on icon "button" at bounding box center [543, 7] width 5 height 5
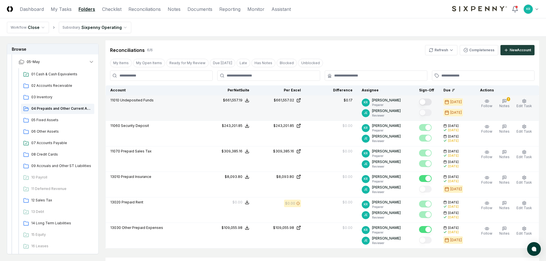
click at [434, 104] on div at bounding box center [426, 102] width 15 height 9
click at [432, 103] on button "Mark complete" at bounding box center [425, 102] width 13 height 7
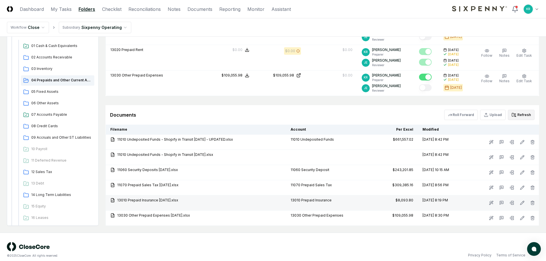
scroll to position [286, 0]
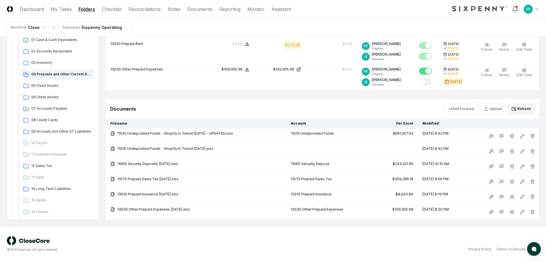
click at [300, 247] on div "Privacy Policy Terms of Service" at bounding box center [406, 249] width 266 height 5
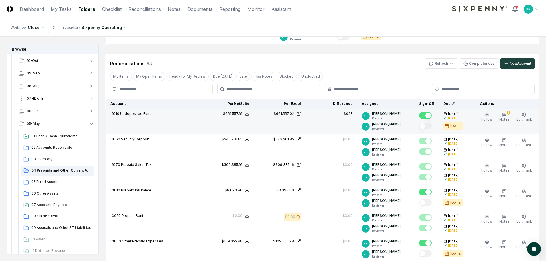
scroll to position [27, 0]
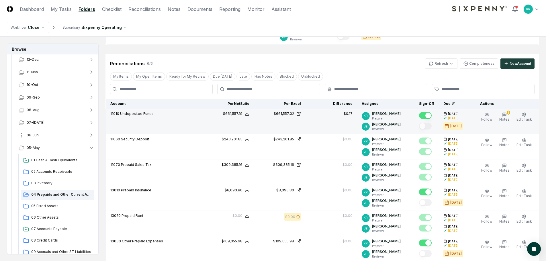
click at [47, 136] on button "06-Jun" at bounding box center [56, 135] width 85 height 13
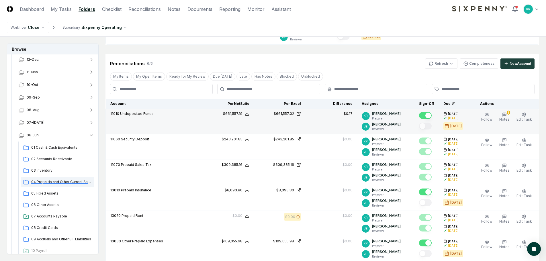
click at [58, 182] on span "04 Prepaids and Other Current Assets" at bounding box center [61, 181] width 61 height 5
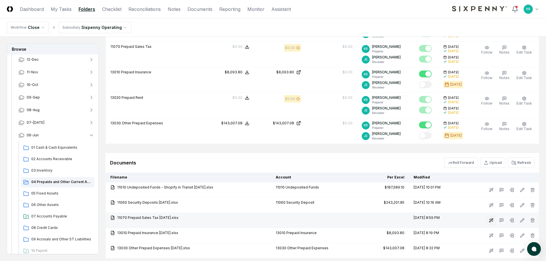
scroll to position [258, 0]
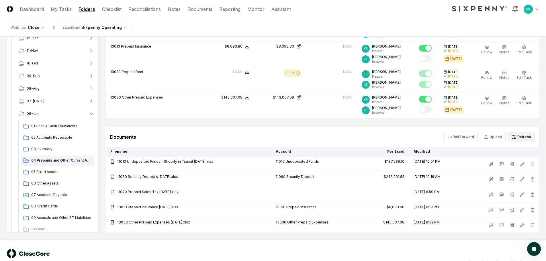
click at [531, 139] on button "Refresh" at bounding box center [521, 137] width 27 height 10
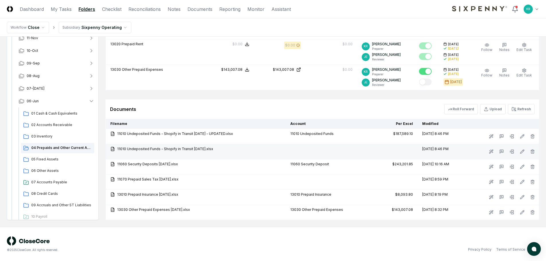
scroll to position [286, 0]
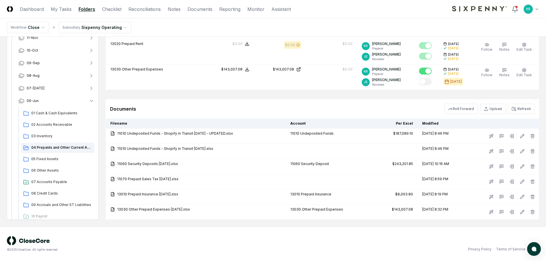
click at [327, 109] on div "Documents Roll Forward Upload Refresh" at bounding box center [322, 109] width 425 height 10
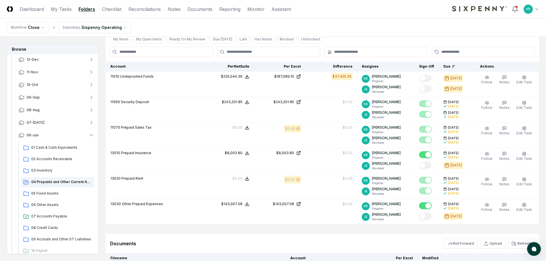
scroll to position [85, 0]
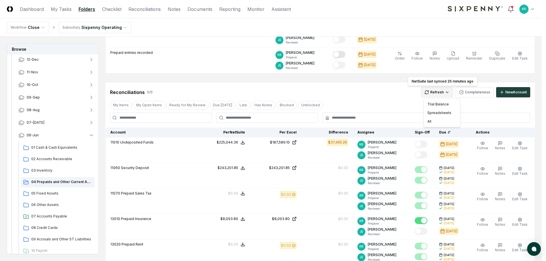
click at [448, 90] on html "CloseCore Dashboard My Tasks Folders Checklist Reconciliations Notes Documents …" at bounding box center [273, 188] width 546 height 547
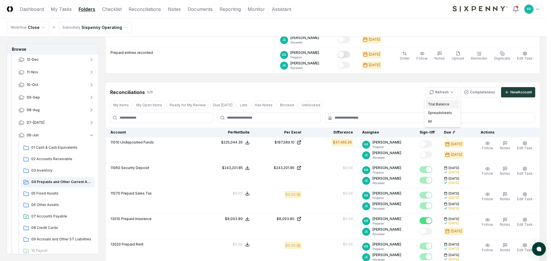
click at [437, 104] on div "Trial Balance" at bounding box center [442, 104] width 34 height 9
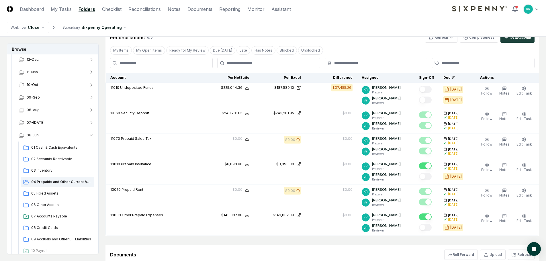
scroll to position [143, 0]
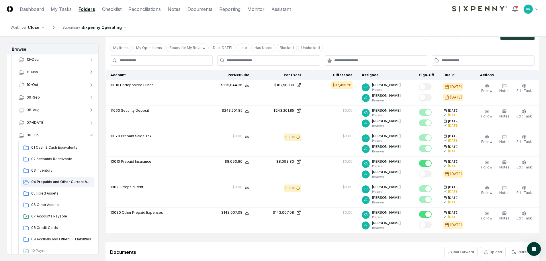
click at [362, 44] on div "My Items My Open Items Ready for My Review Due [DATE] Late Has Notes Blocked Un…" at bounding box center [323, 47] width 434 height 11
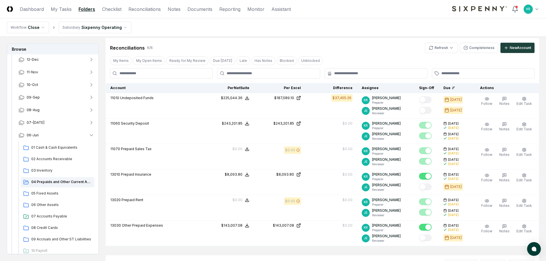
scroll to position [114, 0]
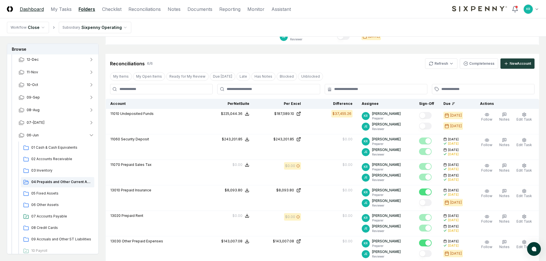
click at [31, 9] on link "Dashboard" at bounding box center [32, 9] width 24 height 7
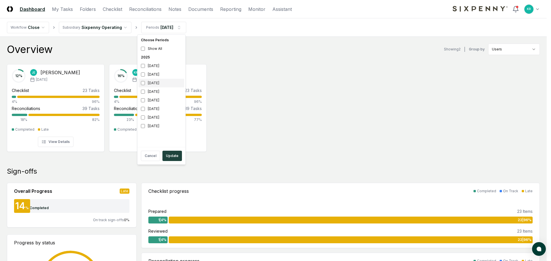
click at [150, 84] on div "[DATE]" at bounding box center [161, 83] width 46 height 9
click at [154, 100] on div "[DATE]" at bounding box center [161, 100] width 46 height 9
click at [171, 156] on button "Update" at bounding box center [171, 156] width 19 height 10
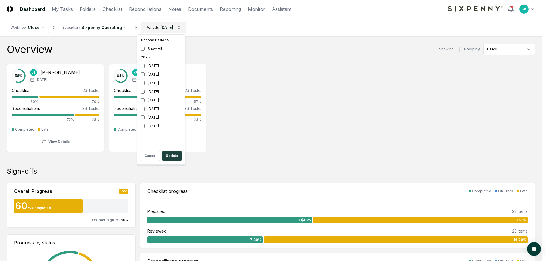
click at [159, 90] on div "[DATE]" at bounding box center [161, 91] width 46 height 9
click at [158, 97] on div "[DATE]" at bounding box center [161, 100] width 46 height 9
click at [172, 156] on button "Update" at bounding box center [171, 156] width 19 height 10
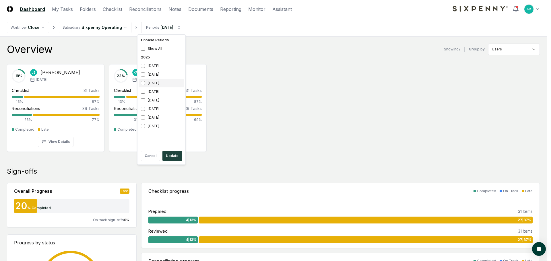
click at [159, 83] on div "[DATE]" at bounding box center [161, 83] width 46 height 9
click at [148, 90] on div "[DATE]" at bounding box center [161, 91] width 46 height 9
drag, startPoint x: 175, startPoint y: 155, endPoint x: 177, endPoint y: 153, distance: 3.2
click at [175, 155] on button "Update" at bounding box center [171, 156] width 19 height 10
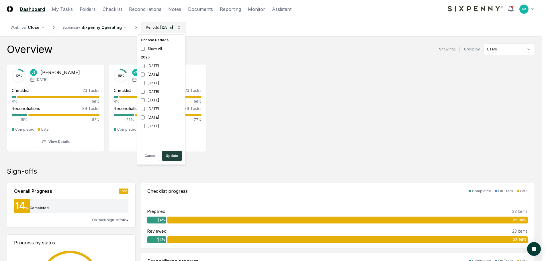
click at [156, 84] on div "[DATE]" at bounding box center [161, 83] width 46 height 9
click at [155, 100] on div "[DATE]" at bounding box center [161, 100] width 46 height 9
click at [172, 156] on button "Update" at bounding box center [171, 156] width 19 height 10
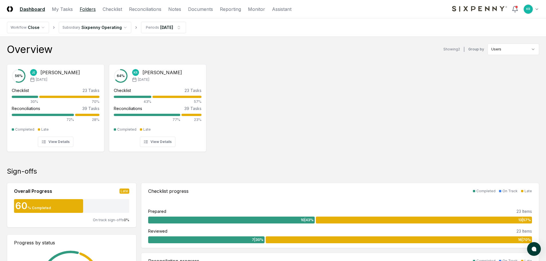
click at [90, 9] on link "Folders" at bounding box center [88, 9] width 16 height 7
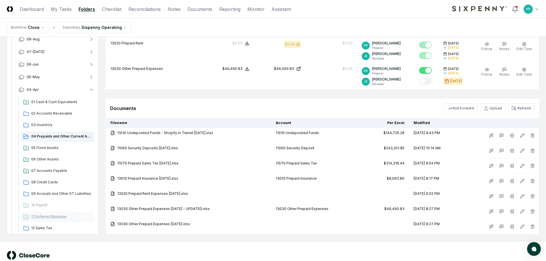
scroll to position [115, 0]
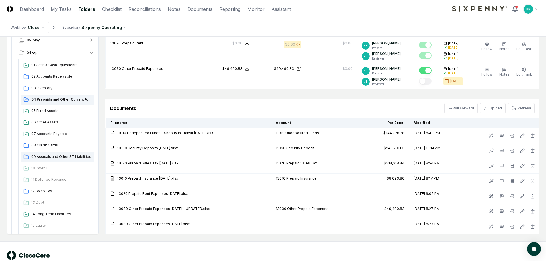
click at [65, 158] on span "09 Accruals and Other ST Liabilities" at bounding box center [61, 156] width 61 height 5
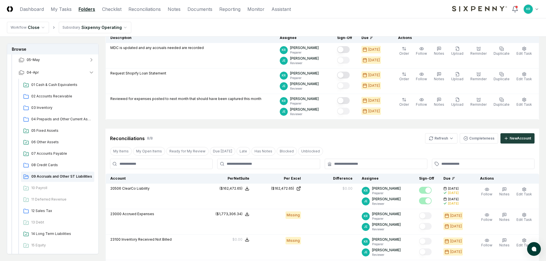
scroll to position [57, 0]
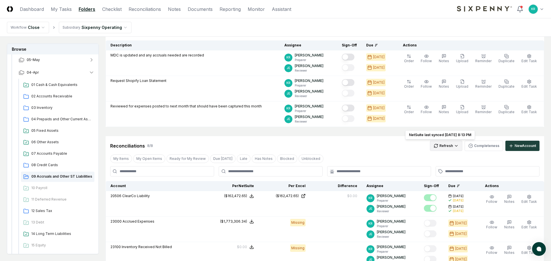
click at [453, 147] on html "CloseCore Dashboard My Tasks Folders Checklist Reconciliations Notes Documents …" at bounding box center [275, 247] width 551 height 609
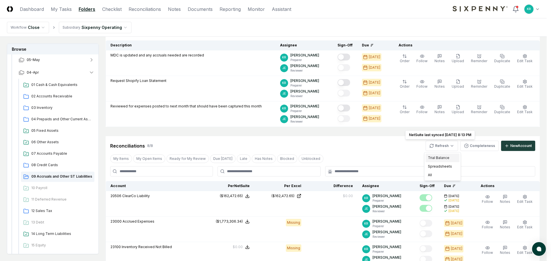
click at [438, 156] on div "Trial Balance" at bounding box center [442, 158] width 34 height 9
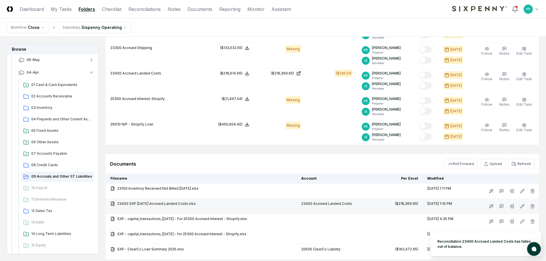
scroll to position [315, 0]
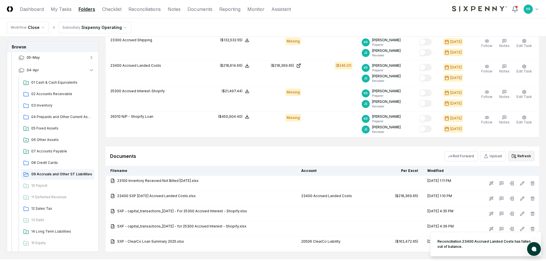
click at [522, 157] on button "Refresh" at bounding box center [521, 156] width 27 height 10
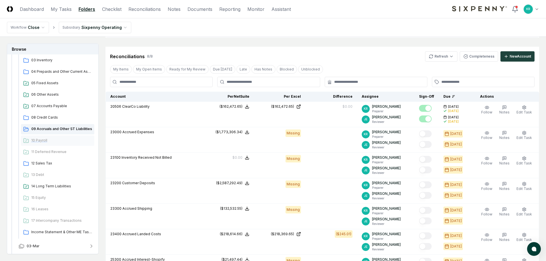
scroll to position [187, 0]
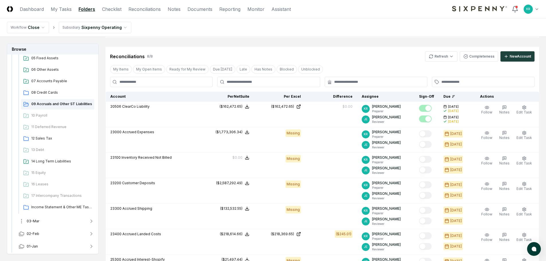
click at [38, 225] on button "03-Mar" at bounding box center [56, 221] width 85 height 13
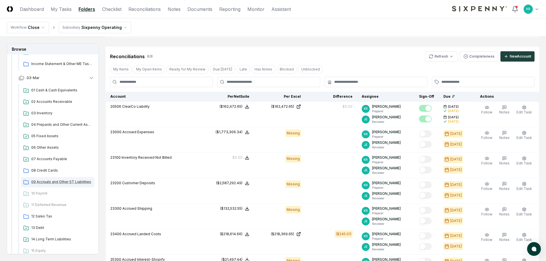
click at [54, 184] on span "09 Accruals and Other ST Liabilities" at bounding box center [61, 181] width 61 height 5
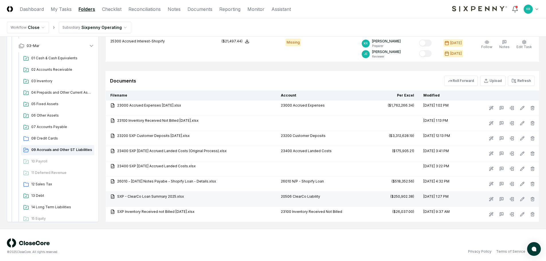
scroll to position [393, 0]
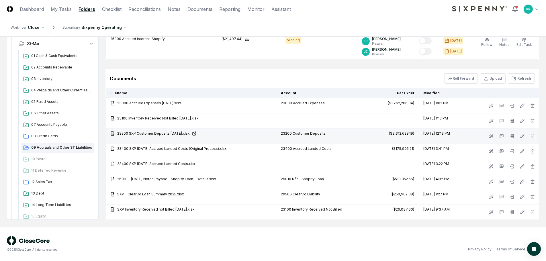
click at [175, 132] on link "23200 SXP Customer Deposits [DATE].xlsx" at bounding box center [190, 133] width 161 height 5
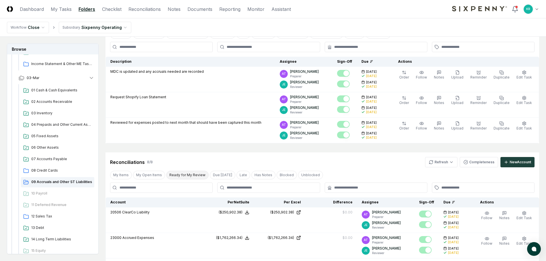
scroll to position [0, 0]
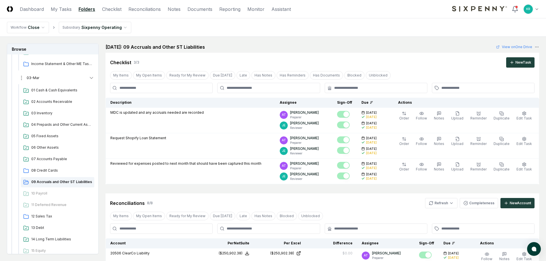
click at [37, 79] on span "03-Mar" at bounding box center [33, 77] width 13 height 5
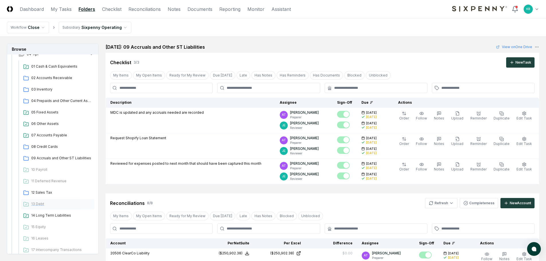
scroll to position [187, 0]
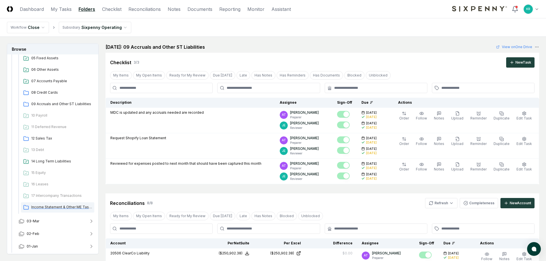
click at [61, 207] on span "Income Statement & Other ME Tasks" at bounding box center [61, 207] width 61 height 5
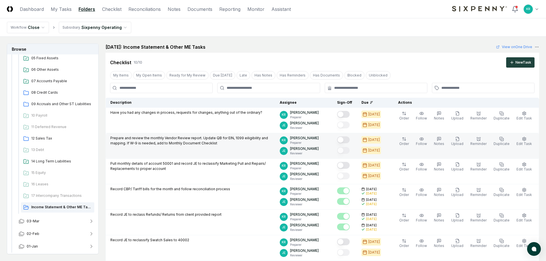
scroll to position [29, 0]
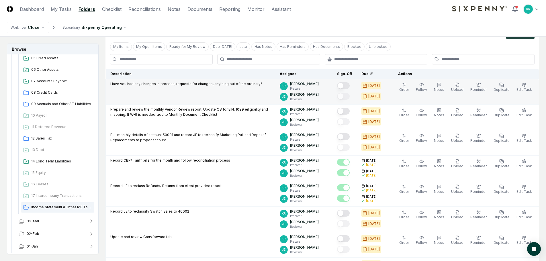
click at [350, 87] on button "Mark complete" at bounding box center [343, 85] width 13 height 7
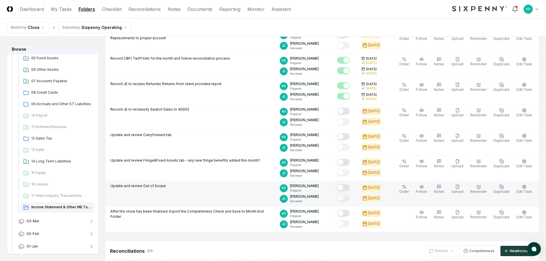
scroll to position [143, 0]
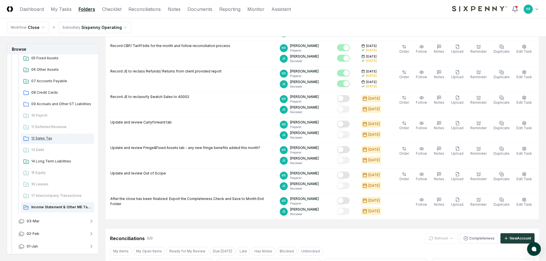
click at [48, 139] on span "12 Sales Tax" at bounding box center [61, 138] width 61 height 5
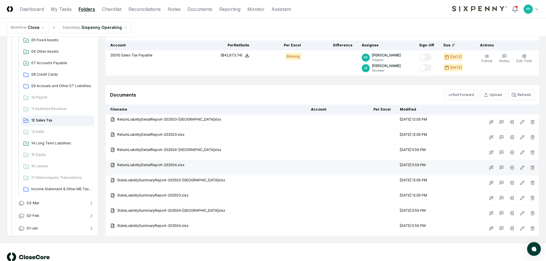
scroll to position [143, 0]
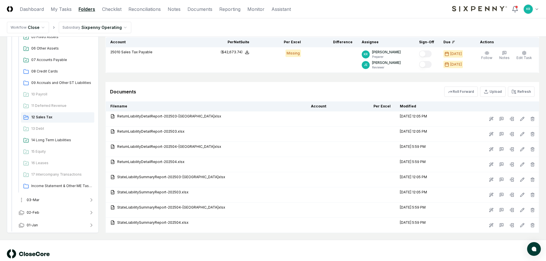
click at [40, 199] on button "03-Mar" at bounding box center [56, 200] width 85 height 13
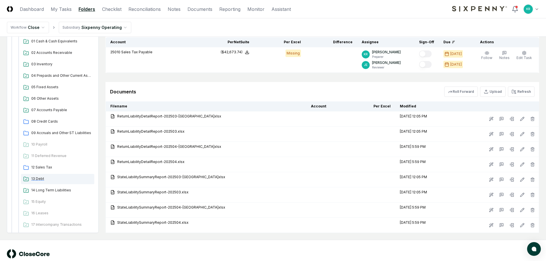
scroll to position [359, 0]
click at [47, 167] on span "12 Sales Tax" at bounding box center [61, 166] width 61 height 5
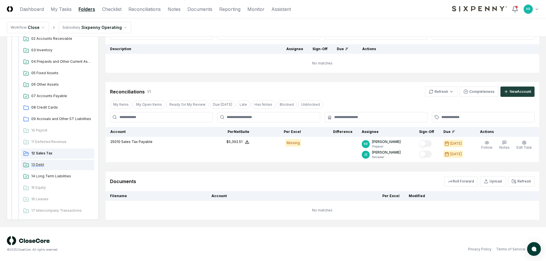
scroll to position [396, 0]
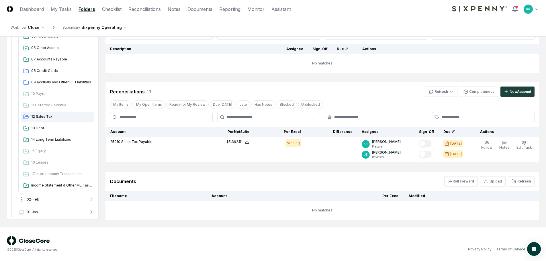
click at [34, 195] on button "02-Feb" at bounding box center [56, 199] width 85 height 13
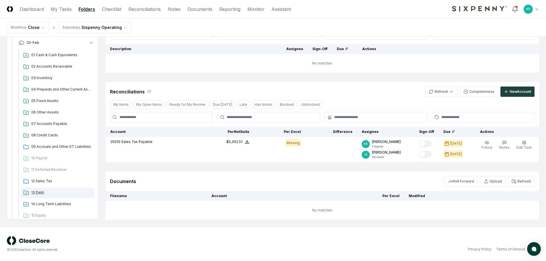
scroll to position [568, 0]
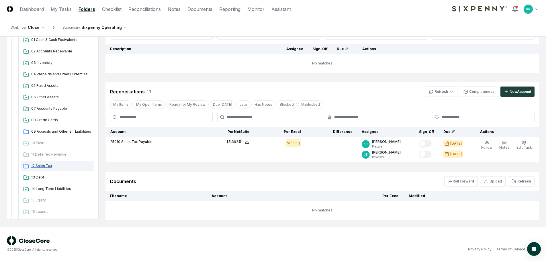
click at [47, 168] on span "12 Sales Tax" at bounding box center [61, 165] width 61 height 5
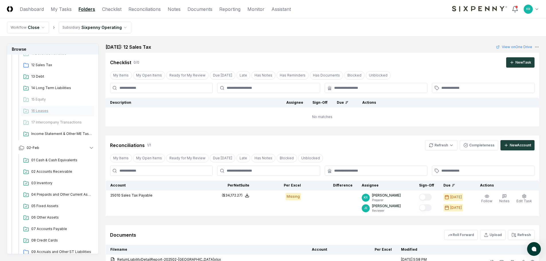
drag, startPoint x: 37, startPoint y: 145, endPoint x: 40, endPoint y: 135, distance: 9.5
click at [37, 145] on button "02-Feb" at bounding box center [56, 148] width 85 height 13
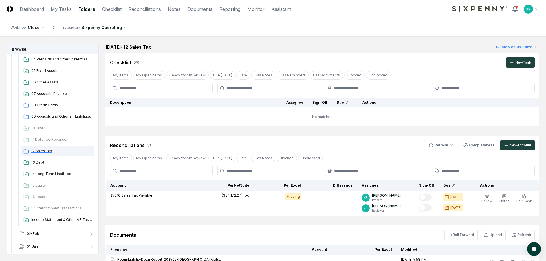
click at [48, 150] on span "12 Sales Tax" at bounding box center [61, 151] width 61 height 5
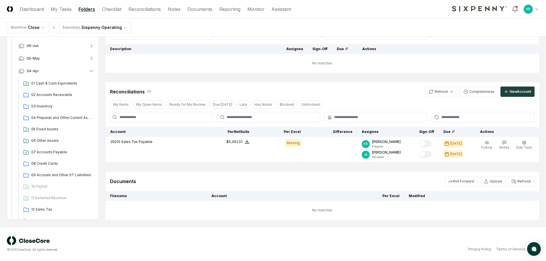
scroll to position [81, 0]
click at [43, 211] on span "12 Sales Tax" at bounding box center [61, 210] width 61 height 5
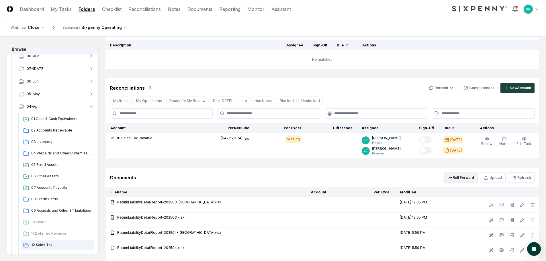
scroll to position [42, 0]
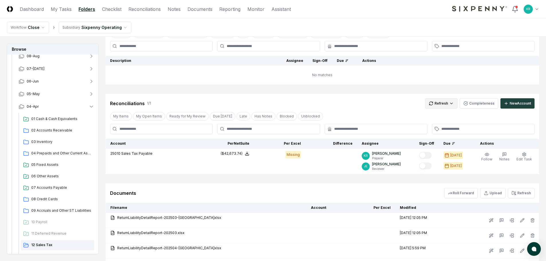
click at [446, 105] on html "CloseCore Dashboard My Tasks Folders Checklist Reconciliations Notes Documents …" at bounding box center [273, 167] width 546 height 418
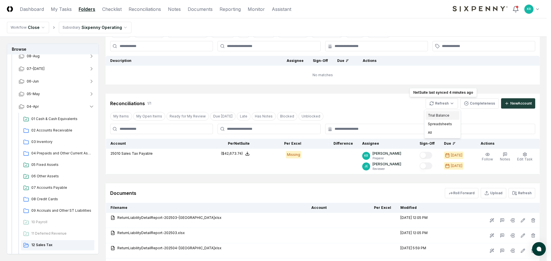
click at [434, 113] on div "Trial Balance" at bounding box center [442, 115] width 34 height 9
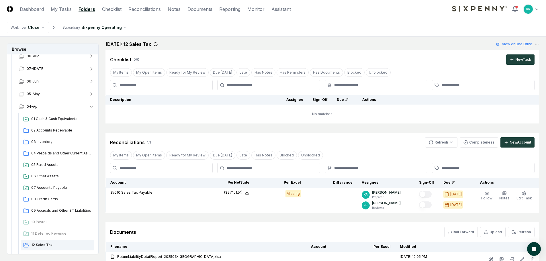
scroll to position [0, 0]
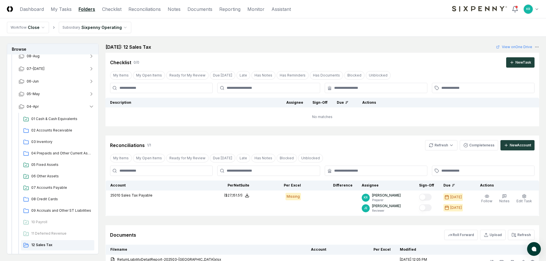
drag, startPoint x: 26, startPoint y: 7, endPoint x: 48, endPoint y: 13, distance: 23.6
click at [26, 7] on link "Dashboard" at bounding box center [32, 9] width 24 height 7
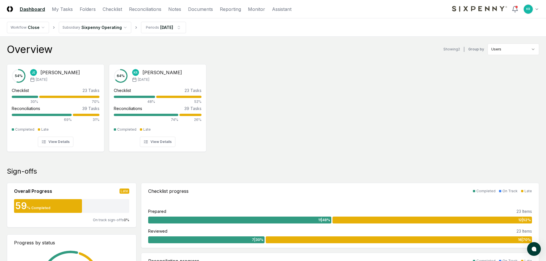
click at [245, 86] on div "54 % [PERSON_NAME] [DATE] Checklist 23 Tasks 30% 70% Reconciliations 39 Tasks 6…" at bounding box center [273, 108] width 546 height 96
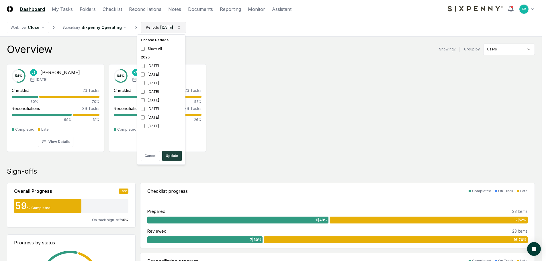
click at [158, 93] on div "[DATE]" at bounding box center [161, 91] width 46 height 9
drag, startPoint x: 156, startPoint y: 100, endPoint x: 166, endPoint y: 136, distance: 36.9
click at [156, 100] on div "[DATE]" at bounding box center [161, 100] width 46 height 9
click at [171, 156] on button "Update" at bounding box center [171, 156] width 19 height 10
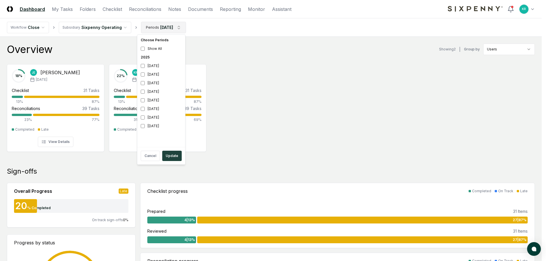
drag, startPoint x: 154, startPoint y: 83, endPoint x: 154, endPoint y: 87, distance: 4.0
click at [154, 83] on div "[DATE]" at bounding box center [161, 83] width 46 height 9
click at [153, 92] on div "[DATE]" at bounding box center [161, 91] width 46 height 9
click at [173, 156] on button "Update" at bounding box center [171, 156] width 19 height 10
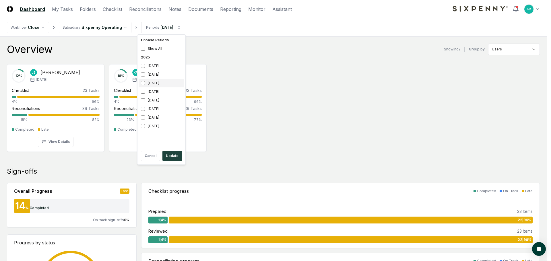
click at [150, 85] on div "[DATE]" at bounding box center [161, 83] width 46 height 9
click at [153, 106] on div "[DATE]" at bounding box center [161, 109] width 46 height 9
click at [176, 158] on button "Update" at bounding box center [171, 156] width 19 height 10
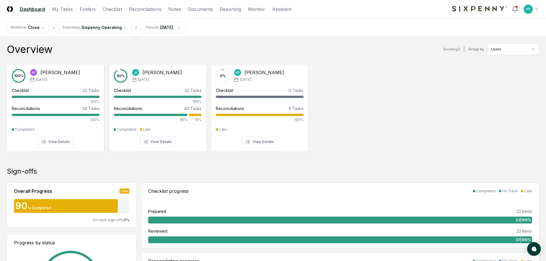
click at [339, 92] on div "100 % AT [PERSON_NAME] [DATE] Checklist 22 Tasks 100% Reconciliations 34 Tasks …" at bounding box center [273, 108] width 546 height 96
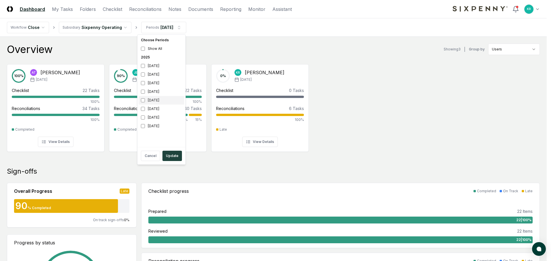
click at [153, 100] on div "[DATE]" at bounding box center [161, 100] width 46 height 9
click at [153, 108] on div "[DATE]" at bounding box center [161, 109] width 46 height 9
drag, startPoint x: 171, startPoint y: 152, endPoint x: 176, endPoint y: 153, distance: 5.2
click at [171, 152] on button "Update" at bounding box center [171, 156] width 19 height 10
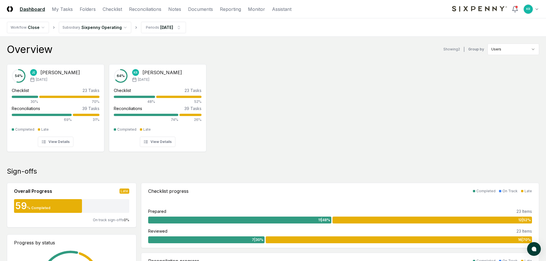
click at [283, 63] on div "54 % [PERSON_NAME] [DATE] Checklist 23 Tasks 30% 70% Reconciliations 39 Tasks 6…" at bounding box center [273, 108] width 546 height 96
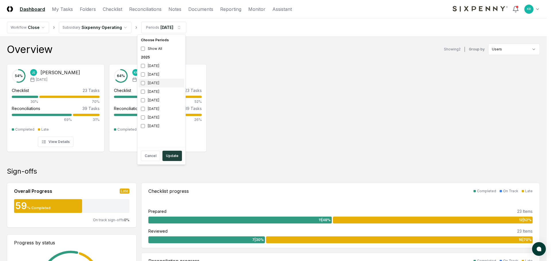
click at [155, 80] on div "[DATE]" at bounding box center [161, 83] width 46 height 9
click at [176, 158] on button "Update" at bounding box center [171, 156] width 19 height 10
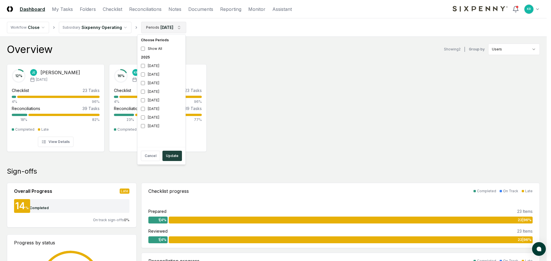
click at [160, 75] on div "[DATE]" at bounding box center [161, 74] width 46 height 9
click at [155, 81] on div "[DATE]" at bounding box center [161, 83] width 46 height 9
click at [173, 157] on button "Update" at bounding box center [171, 156] width 19 height 10
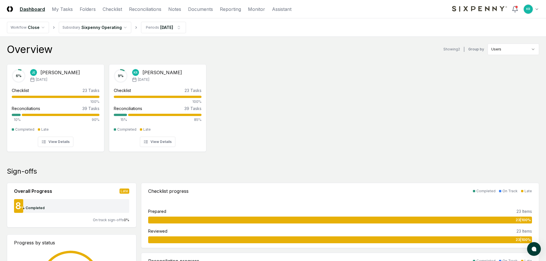
click at [241, 120] on div "6 % [PERSON_NAME] [DATE] Checklist 23 Tasks 100% Reconciliations 39 Tasks 10% 9…" at bounding box center [273, 108] width 546 height 96
click at [438, 136] on div "6 % [PERSON_NAME] [DATE] Checklist 23 Tasks 100% Reconciliations 39 Tasks 10% 9…" at bounding box center [273, 108] width 546 height 96
